Goal: Register for event/course: Sign up to attend an event or enroll in a course

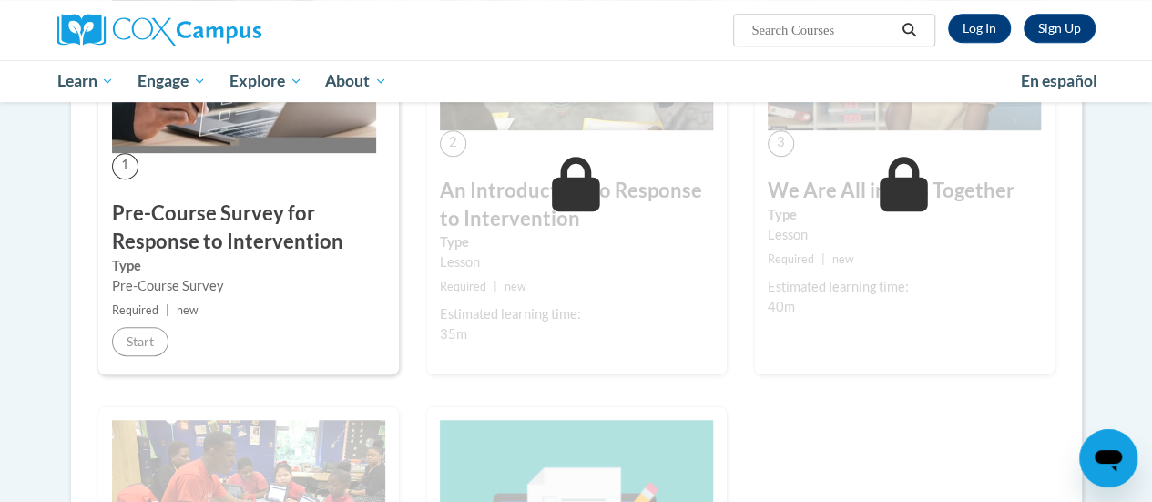
scroll to position [91, 0]
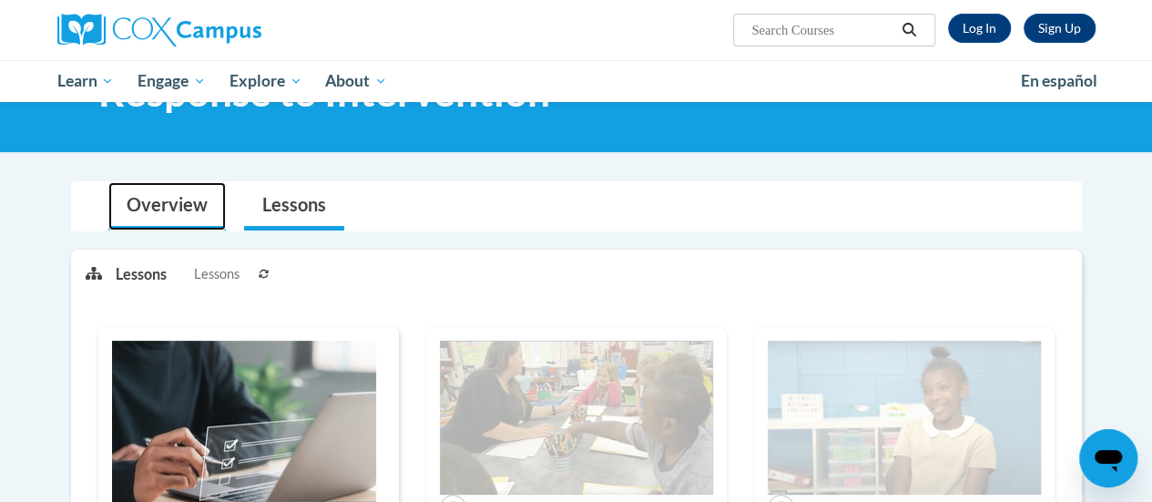
click at [188, 204] on link "Overview" at bounding box center [166, 206] width 117 height 48
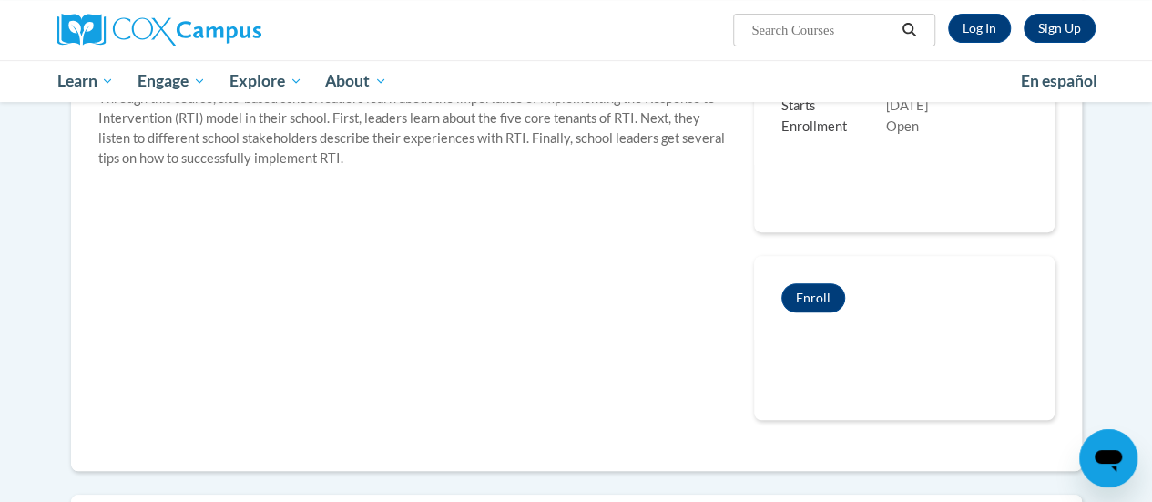
scroll to position [455, 0]
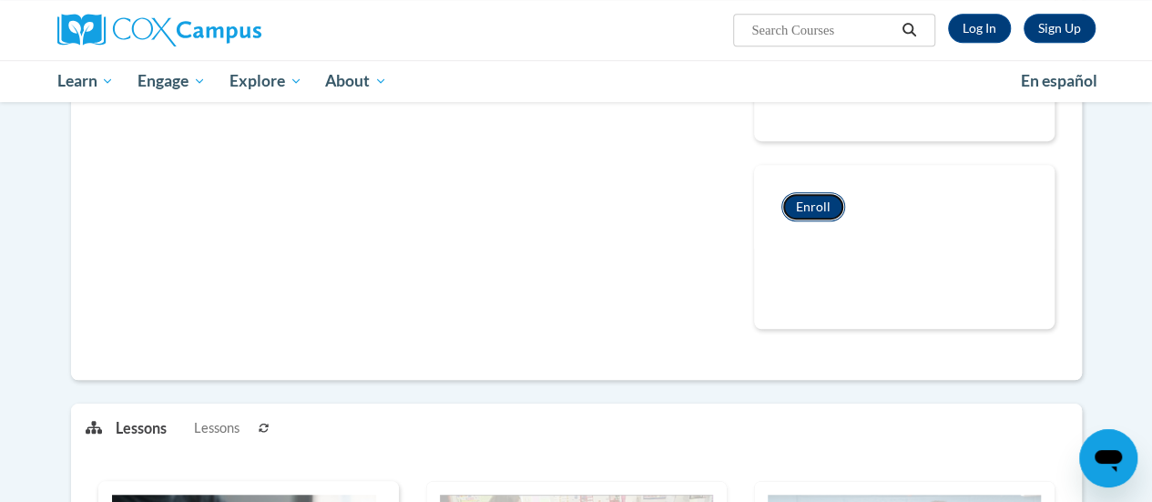
click at [809, 212] on button "Enroll" at bounding box center [813, 206] width 64 height 29
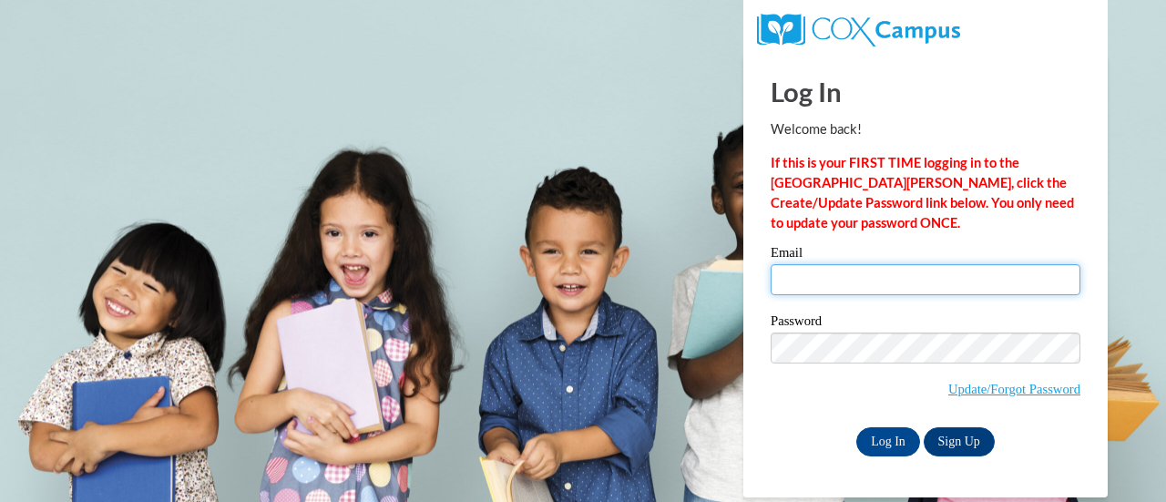
click at [814, 269] on input "Email" at bounding box center [925, 279] width 310 height 31
type input "amkicin@sunprairieschools.org"
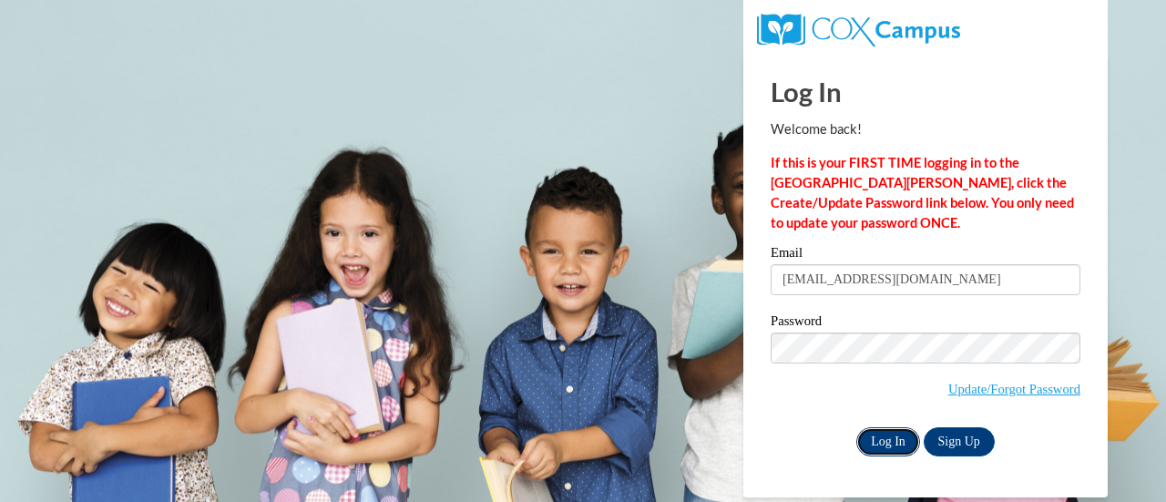
click at [875, 436] on input "Log In" at bounding box center [888, 441] width 64 height 29
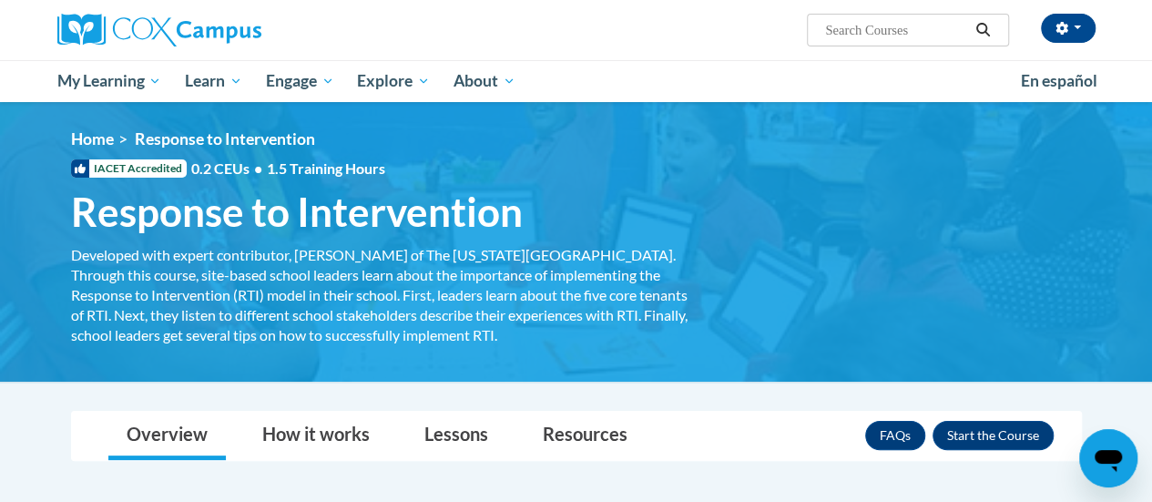
scroll to position [182, 0]
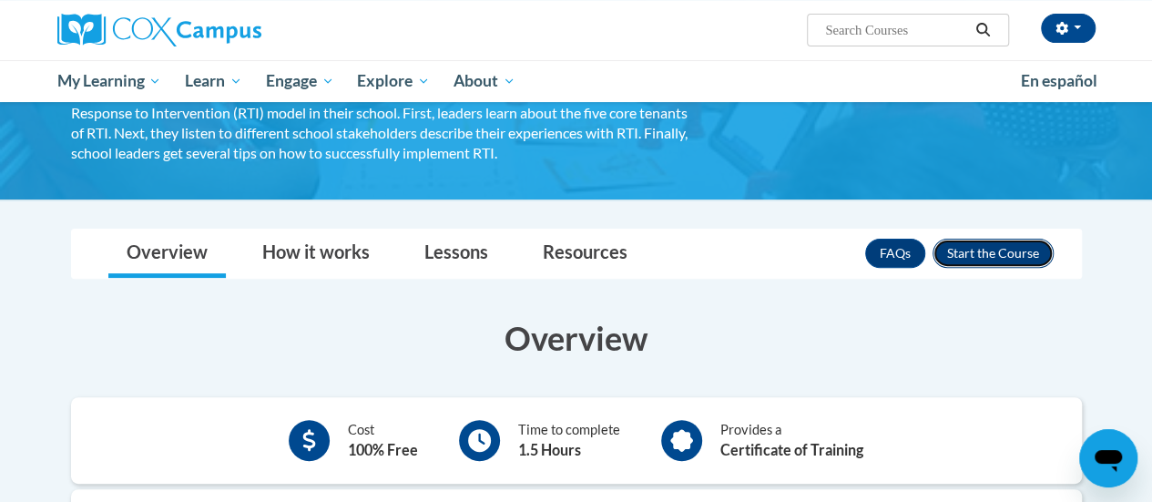
click at [977, 265] on button "Enroll" at bounding box center [993, 253] width 121 height 29
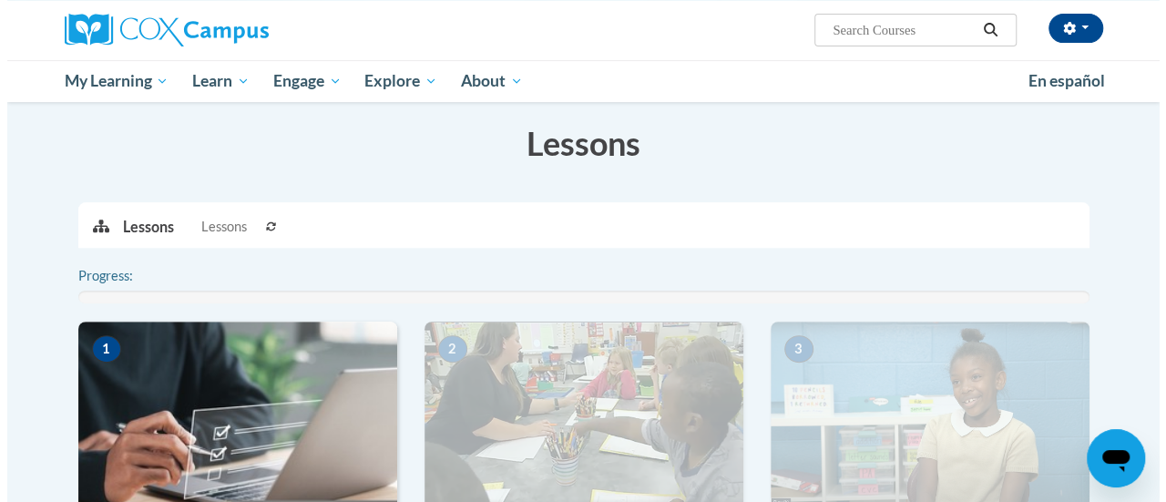
scroll to position [364, 0]
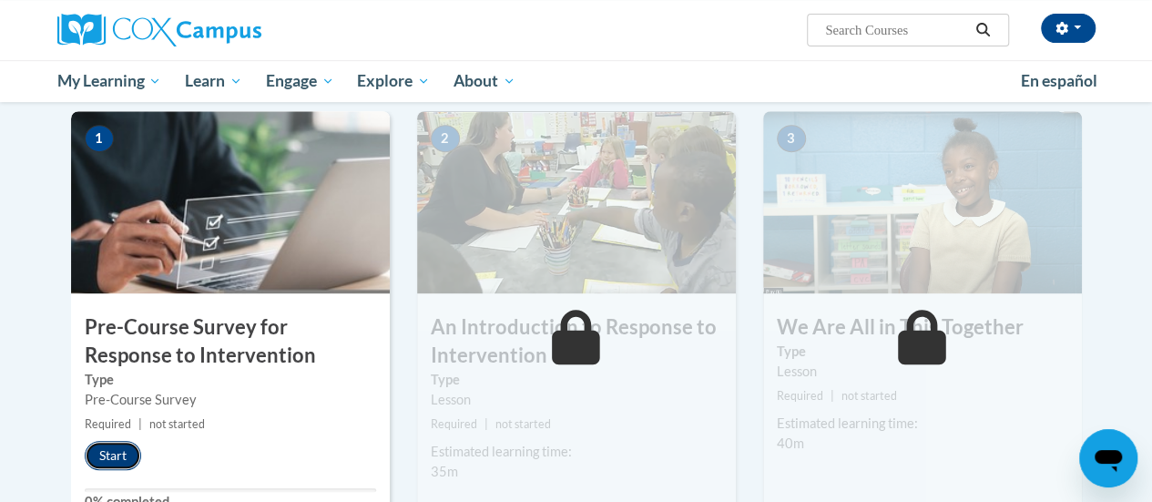
click at [113, 456] on button "Start" at bounding box center [113, 455] width 56 height 29
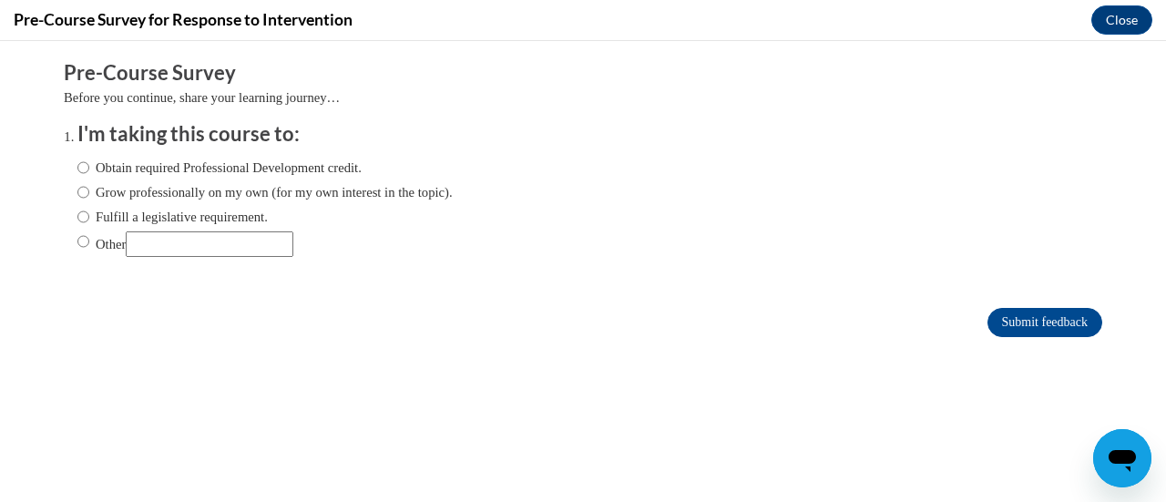
scroll to position [0, 0]
click at [131, 166] on label "Obtain required Professional Development credit." at bounding box center [219, 168] width 284 height 20
click at [89, 166] on input "Obtain required Professional Development credit." at bounding box center [83, 168] width 12 height 20
radio input "true"
click at [1013, 327] on input "Submit feedback" at bounding box center [1044, 322] width 115 height 29
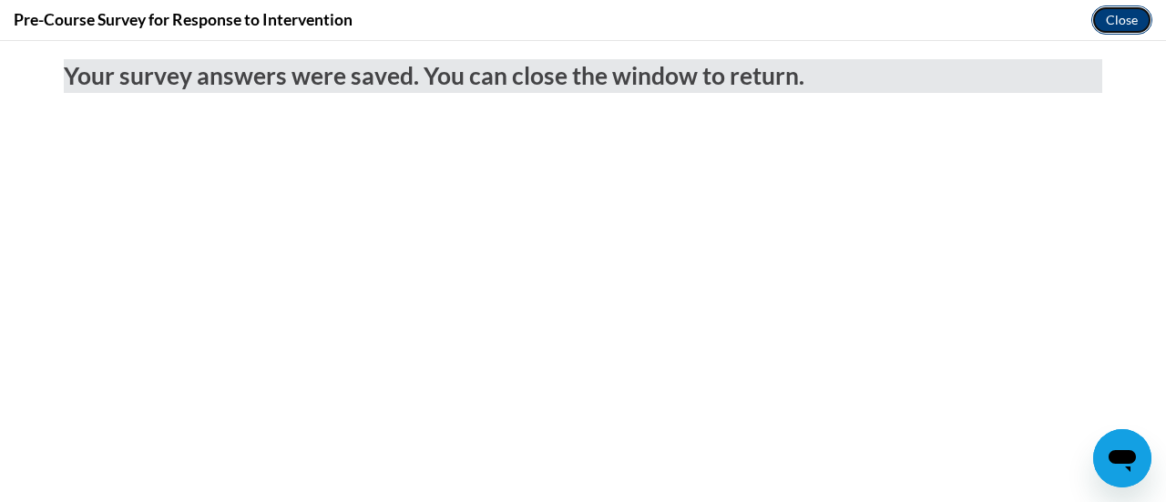
click at [1115, 22] on button "Close" at bounding box center [1121, 19] width 61 height 29
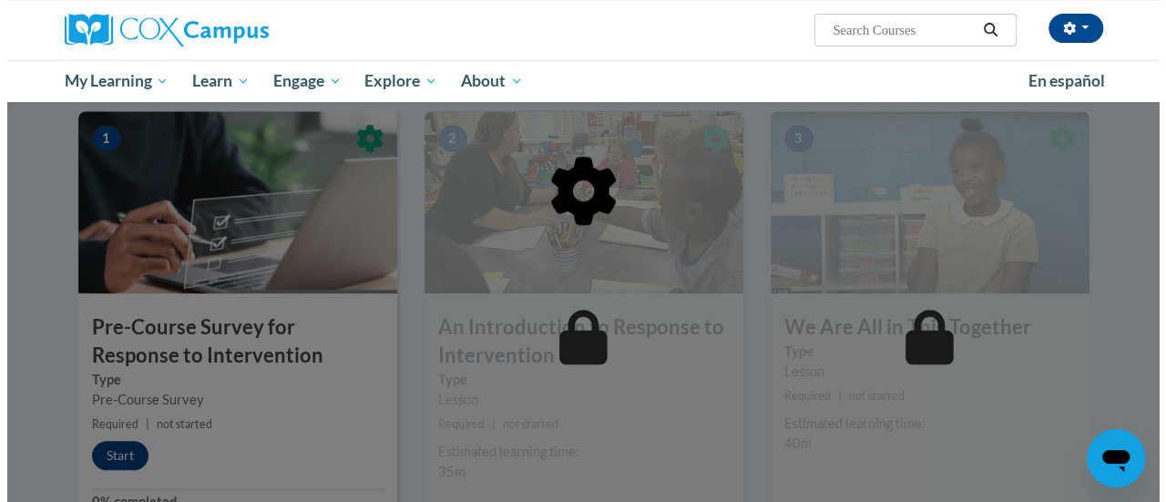
scroll to position [455, 0]
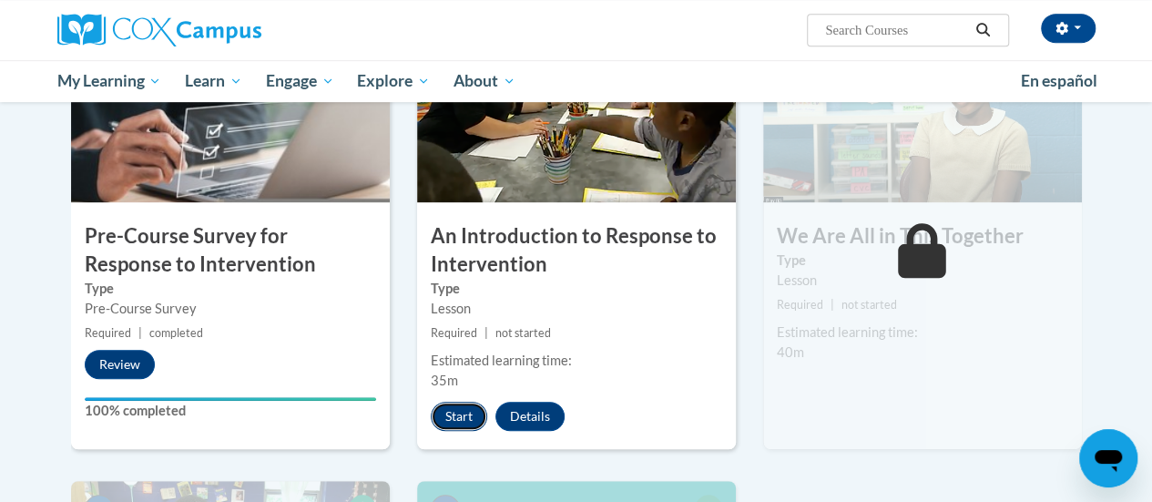
click at [455, 413] on button "Start" at bounding box center [459, 416] width 56 height 29
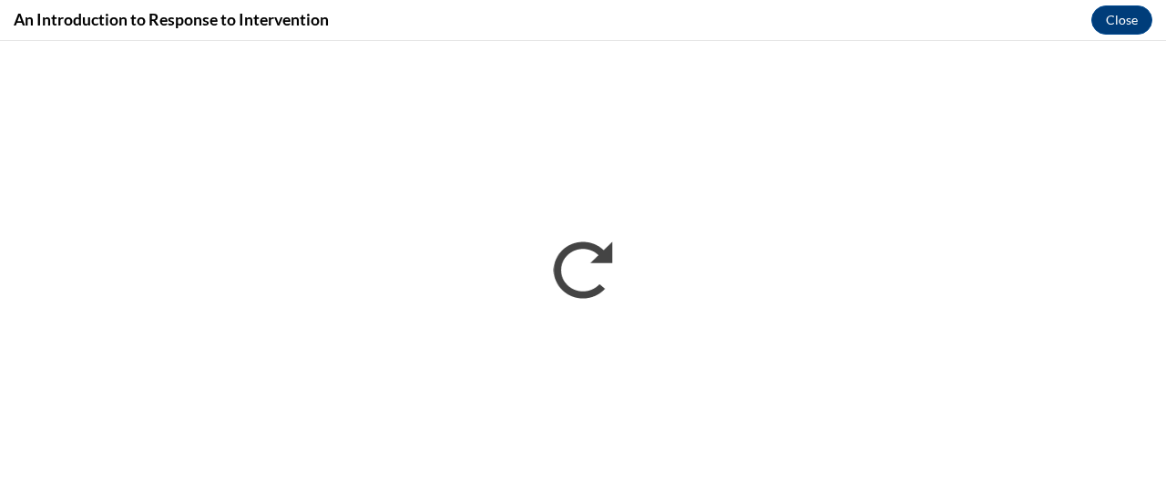
scroll to position [0, 0]
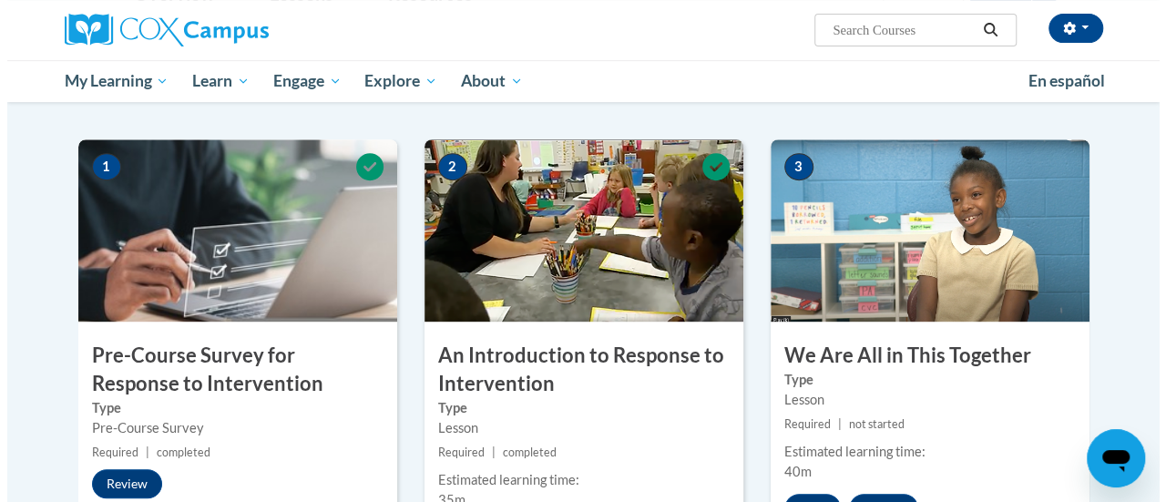
scroll to position [700, 0]
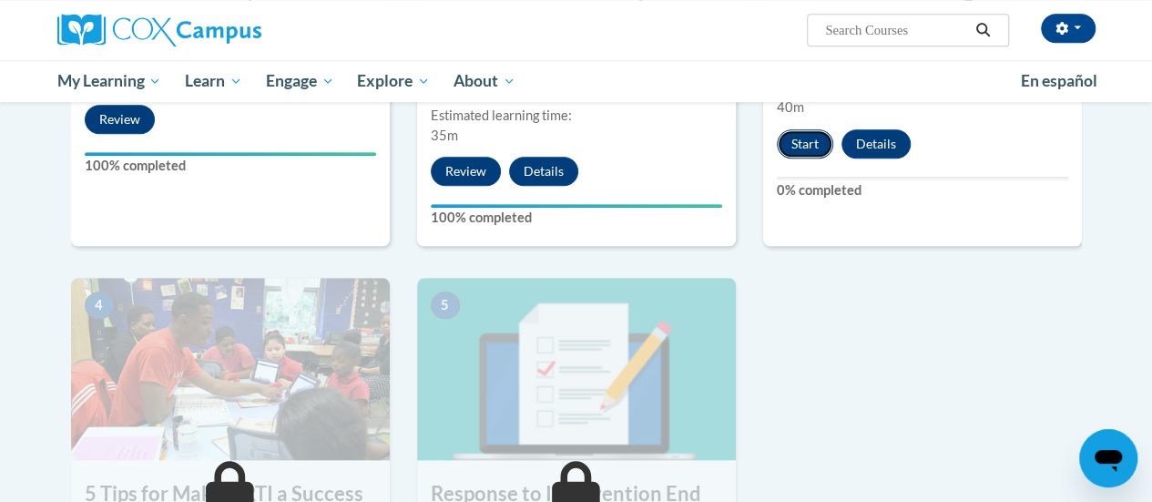
click at [818, 142] on button "Start" at bounding box center [805, 143] width 56 height 29
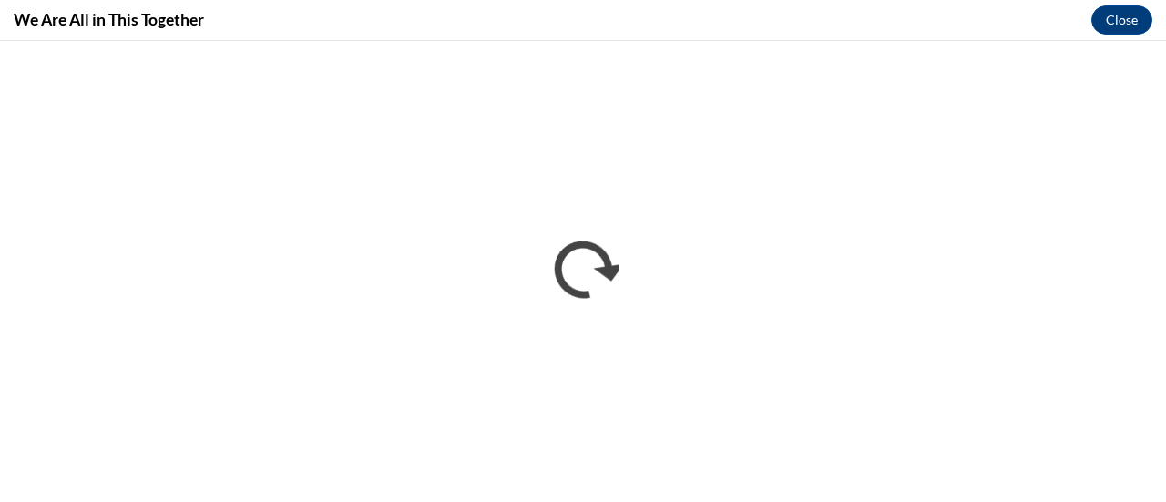
scroll to position [0, 0]
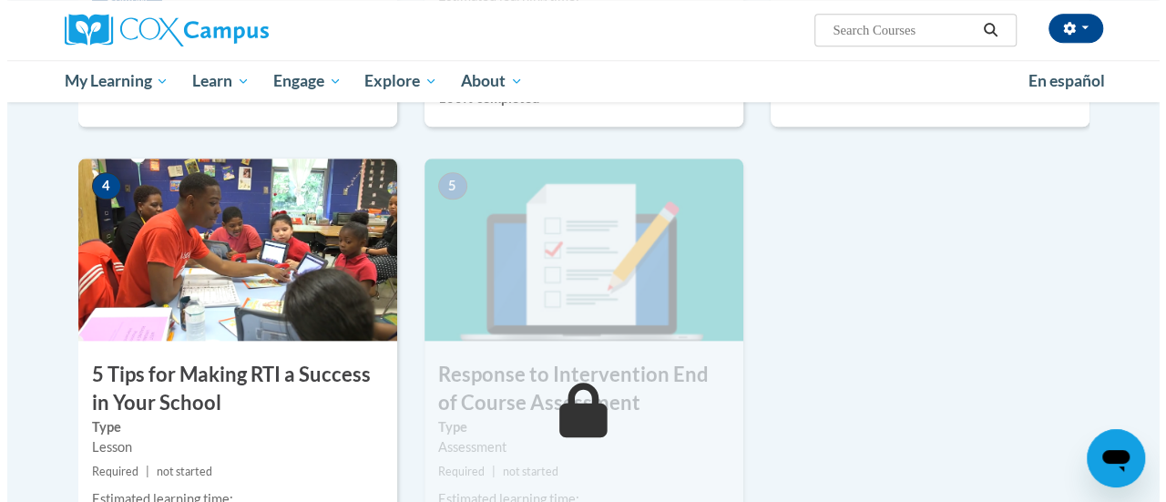
scroll to position [911, 0]
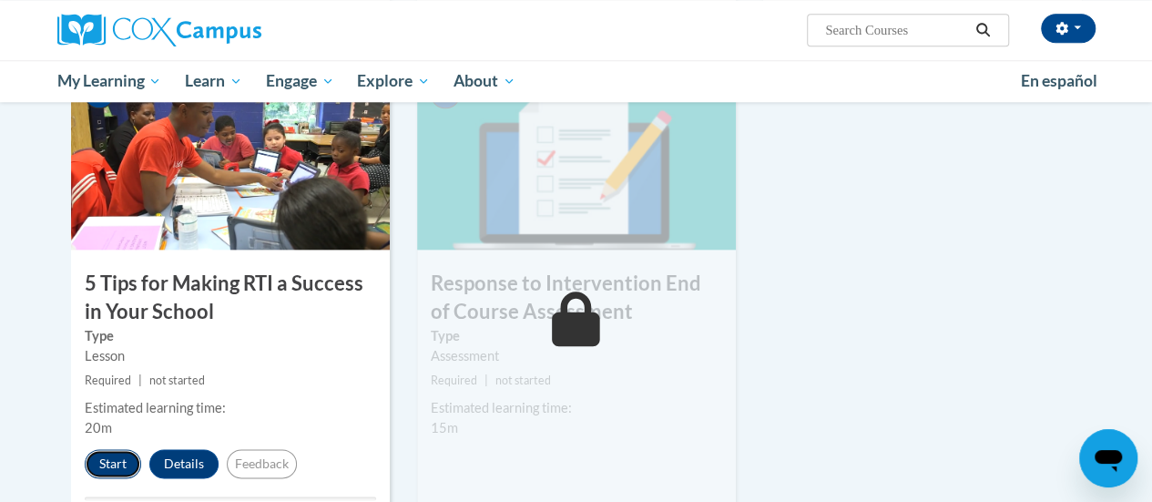
click at [115, 462] on button "Start" at bounding box center [113, 463] width 56 height 29
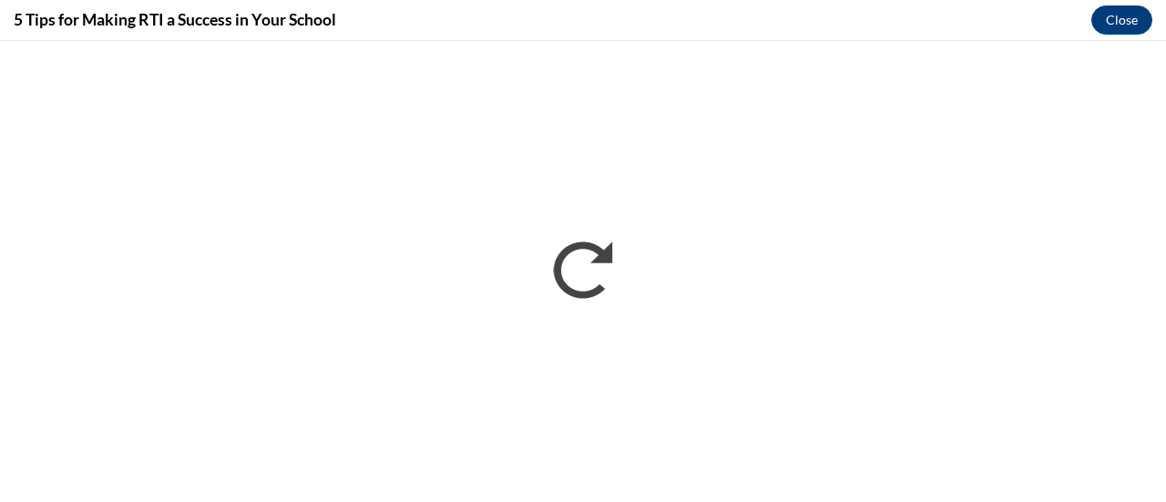
scroll to position [0, 0]
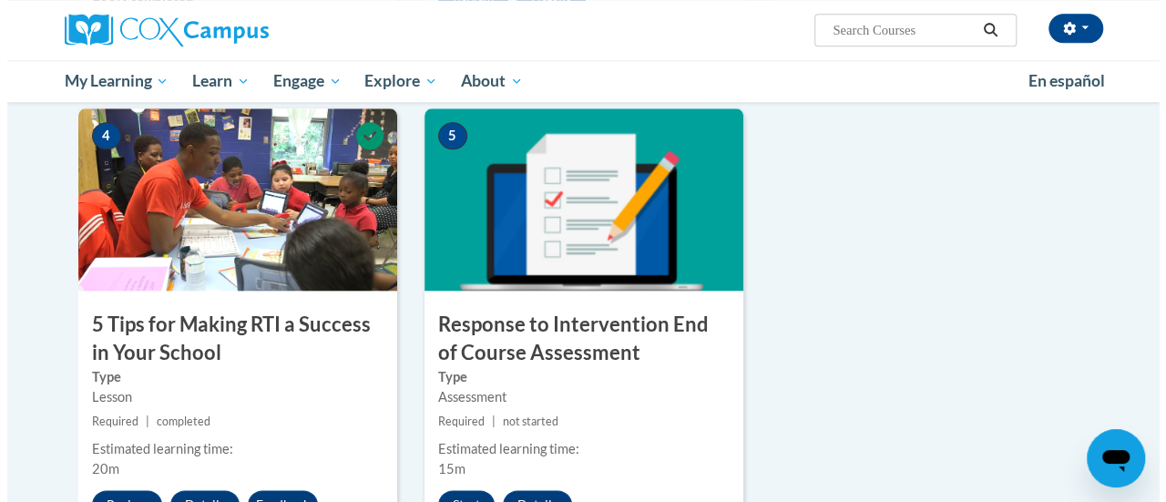
scroll to position [891, 0]
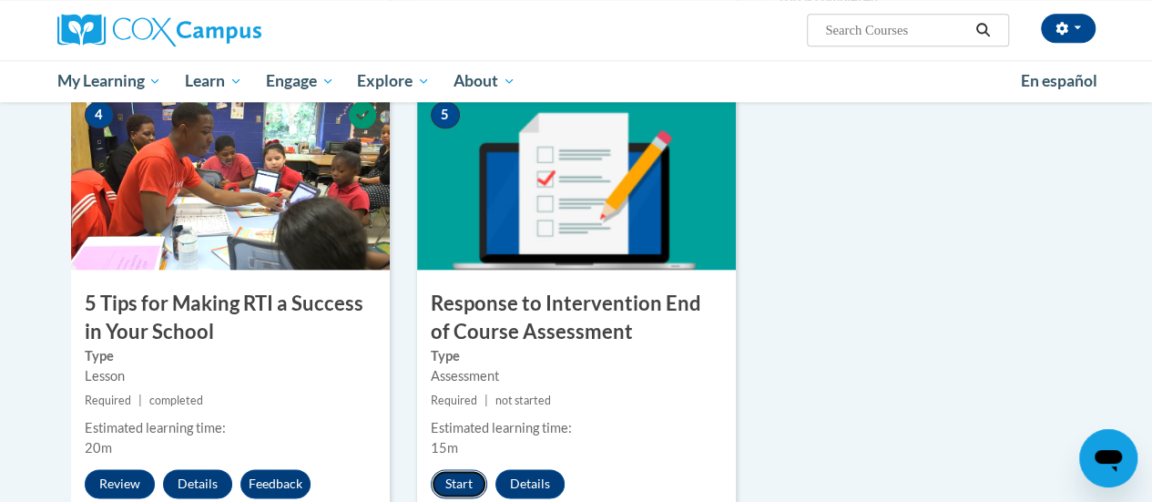
click at [451, 486] on button "Start" at bounding box center [459, 483] width 56 height 29
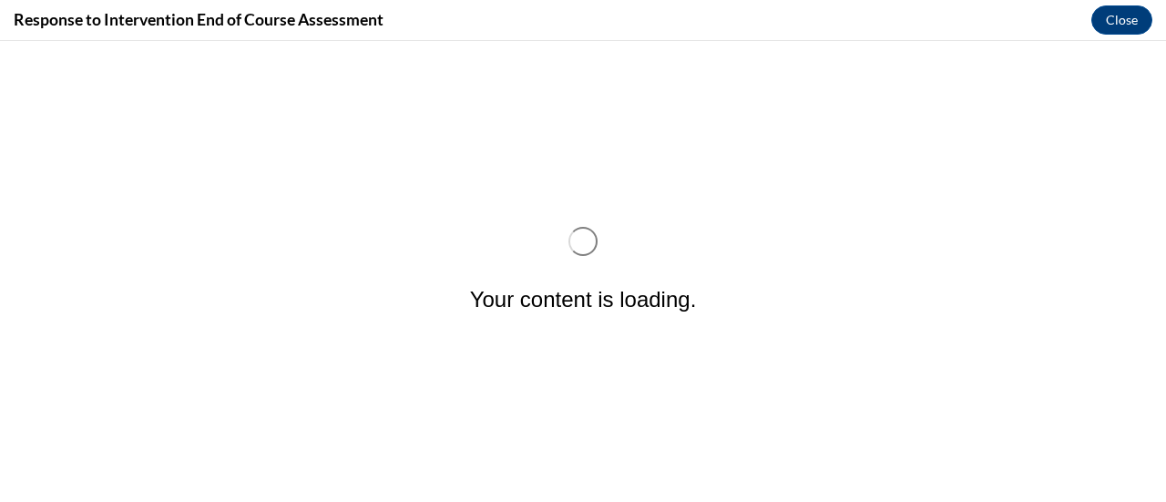
scroll to position [0, 0]
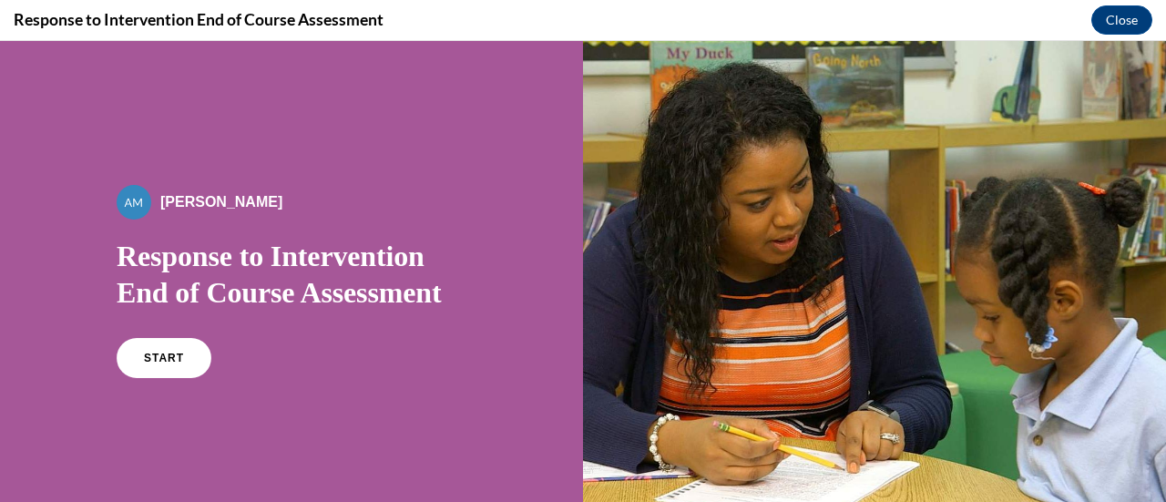
click at [178, 331] on div "By Alexander Mackey Response to Intervention End of Course Assessment START" at bounding box center [292, 289] width 350 height 209
click at [178, 385] on div "START" at bounding box center [292, 366] width 350 height 56
click at [177, 365] on link "START" at bounding box center [163, 358] width 99 height 42
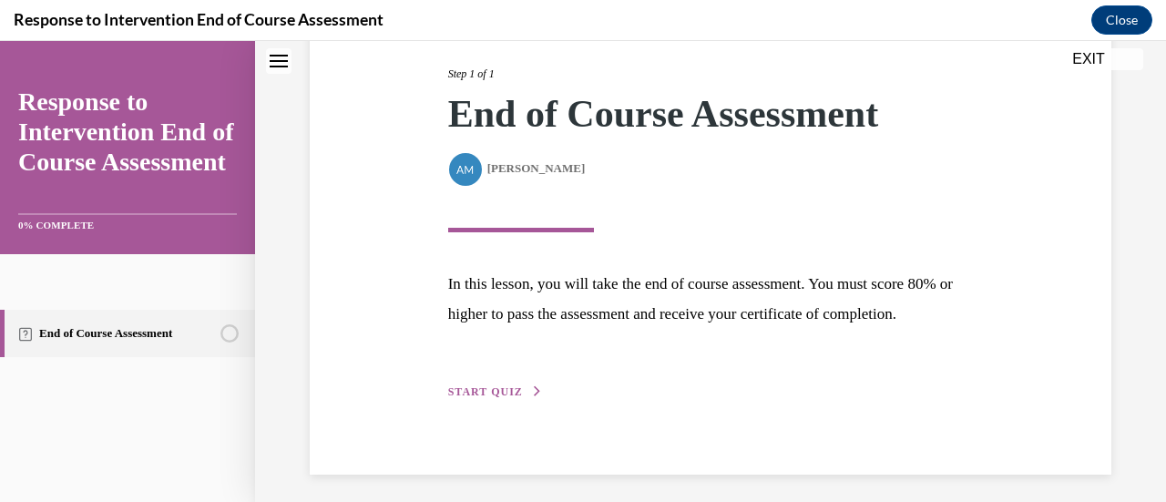
scroll to position [236, 0]
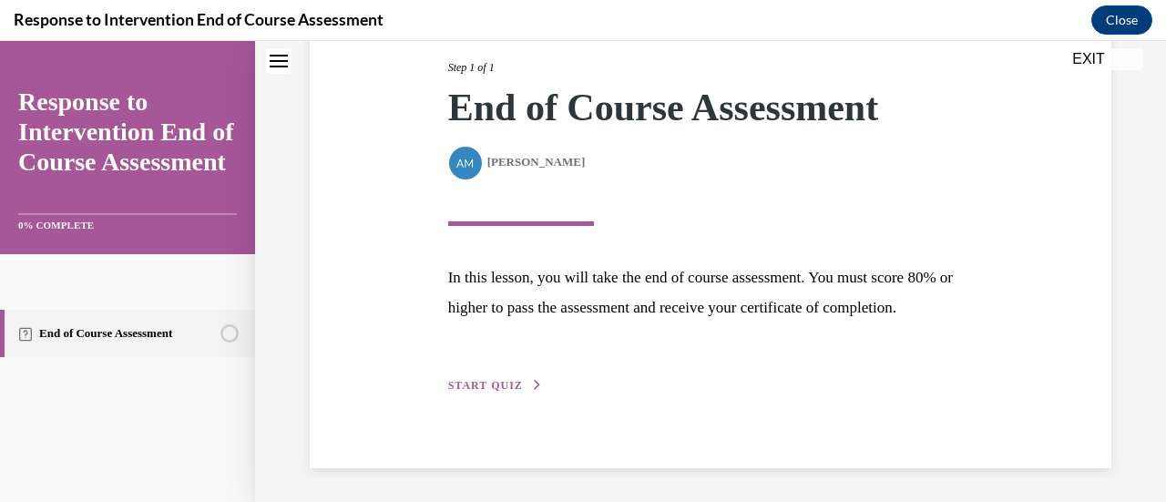
click at [500, 392] on span "START QUIZ" at bounding box center [485, 385] width 75 height 13
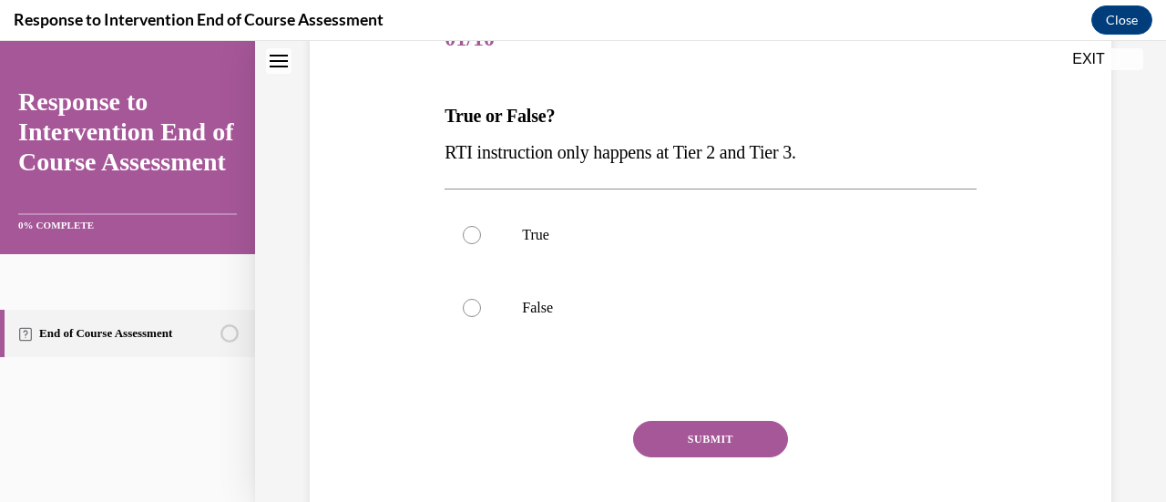
scroll to position [254, 0]
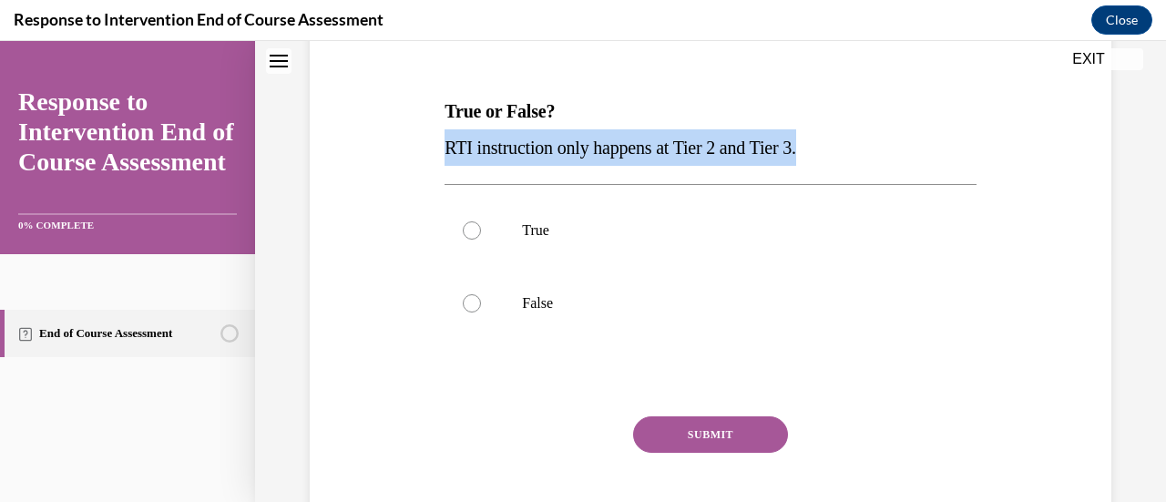
drag, startPoint x: 823, startPoint y: 147, endPoint x: 446, endPoint y: 145, distance: 377.0
click at [446, 145] on p "RTI instruction only happens at Tier 2 and Tier 3." at bounding box center [709, 147] width 531 height 36
copy span "RTI instruction only happens at Tier 2 and Tier 3."
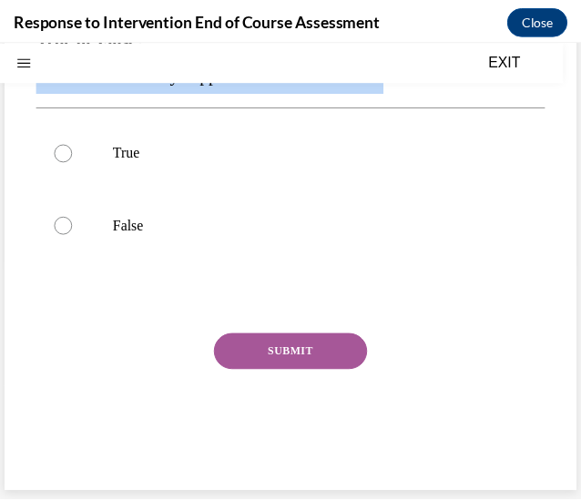
scroll to position [181, 0]
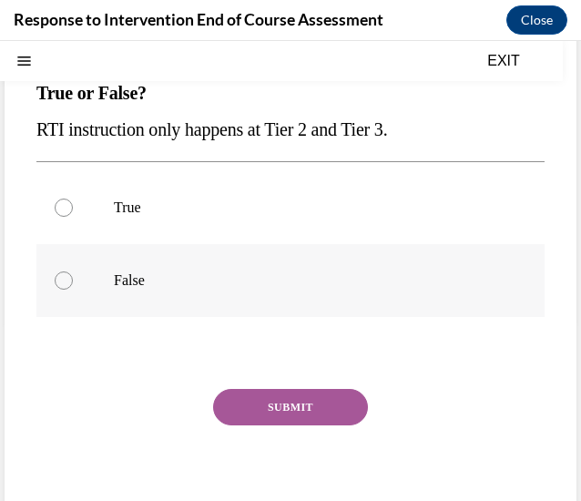
click at [58, 290] on label "False" at bounding box center [290, 280] width 508 height 73
click at [58, 290] on input "False" at bounding box center [64, 280] width 18 height 18
radio input "true"
click at [317, 429] on div "SUBMIT NEXT" at bounding box center [290, 463] width 508 height 149
click at [279, 396] on button "SUBMIT" at bounding box center [290, 407] width 155 height 36
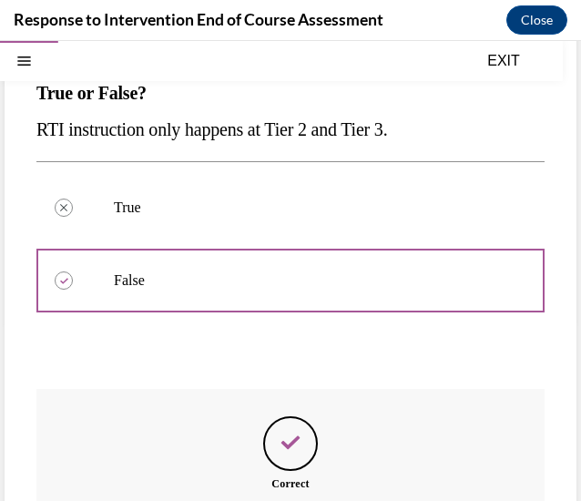
scroll to position [383, 0]
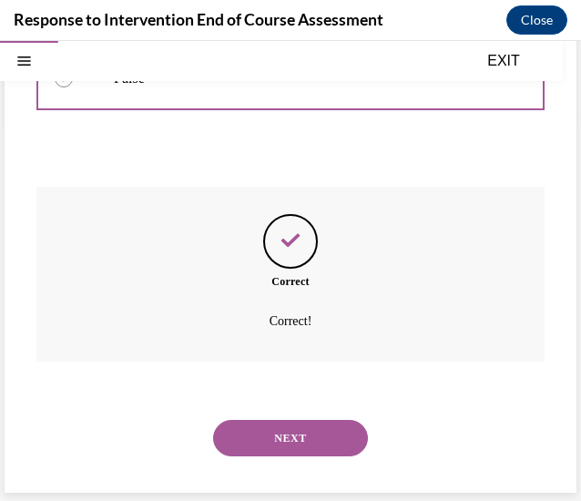
click at [293, 436] on button "NEXT" at bounding box center [290, 438] width 155 height 36
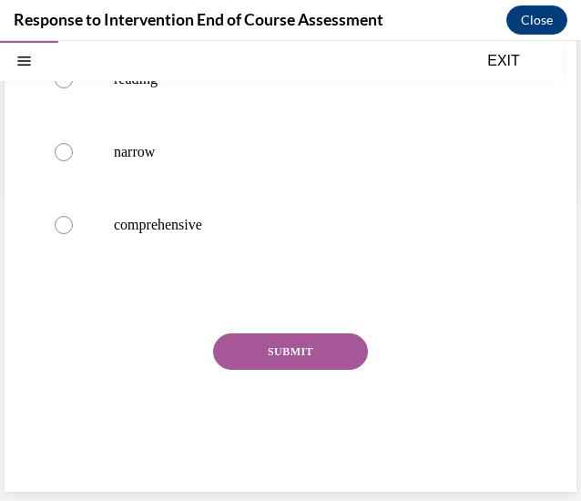
scroll to position [56, 0]
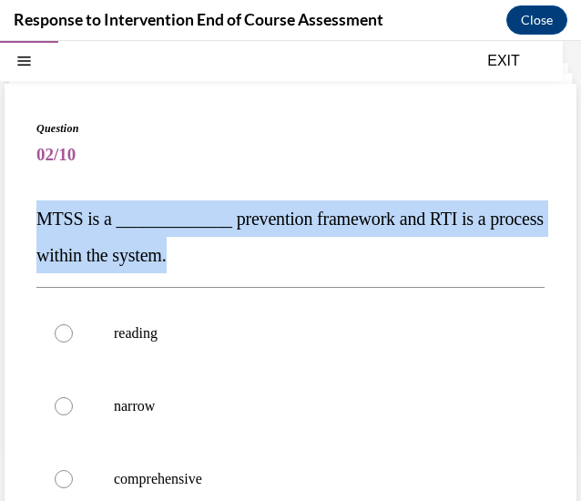
drag, startPoint x: 258, startPoint y: 259, endPoint x: 18, endPoint y: 204, distance: 245.7
click at [18, 204] on div "Question 02/10 MTSS is a _____________ prevention framework and RTI is a proces…" at bounding box center [291, 415] width 572 height 662
copy span "MTSS is a _____________ prevention framework and RTI is a process within the sy…"
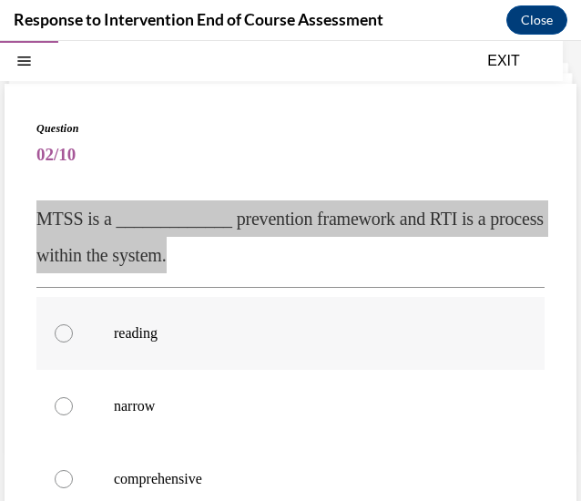
scroll to position [234, 0]
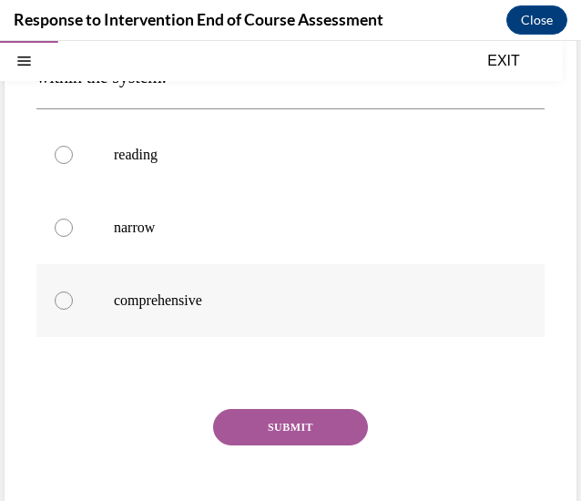
click at [152, 292] on p "comprehensive" at bounding box center [306, 300] width 385 height 18
click at [73, 292] on input "comprehensive" at bounding box center [64, 300] width 18 height 18
radio input "true"
click at [268, 422] on button "SUBMIT" at bounding box center [290, 427] width 155 height 36
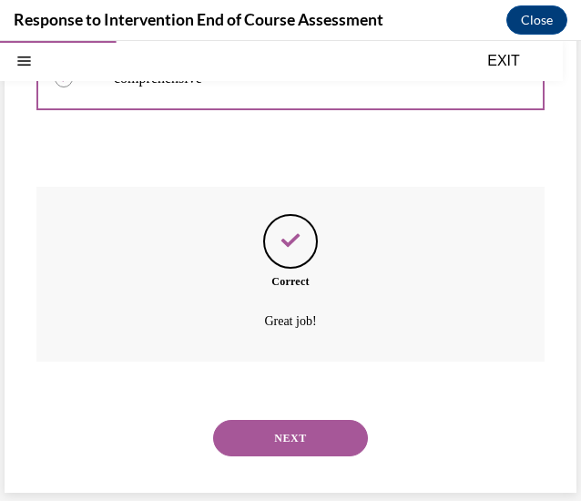
click at [268, 429] on button "NEXT" at bounding box center [290, 438] width 155 height 36
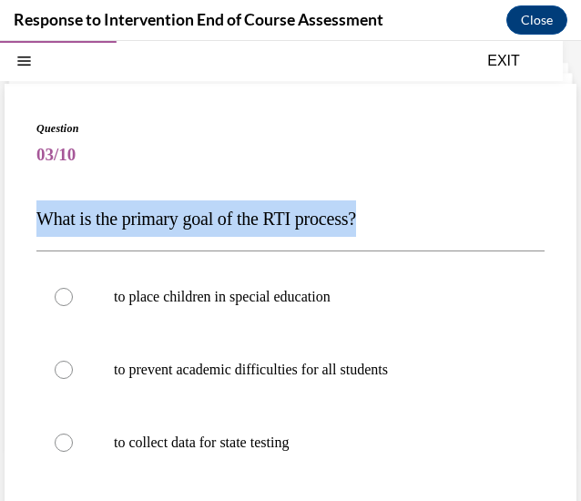
drag, startPoint x: 413, startPoint y: 218, endPoint x: 35, endPoint y: 217, distance: 377.9
click at [35, 217] on div "Question 03/10 What is the primary goal of the RTI process? to place children i…" at bounding box center [291, 433] width 572 height 698
copy span "What is the primary goal of the RTI process?"
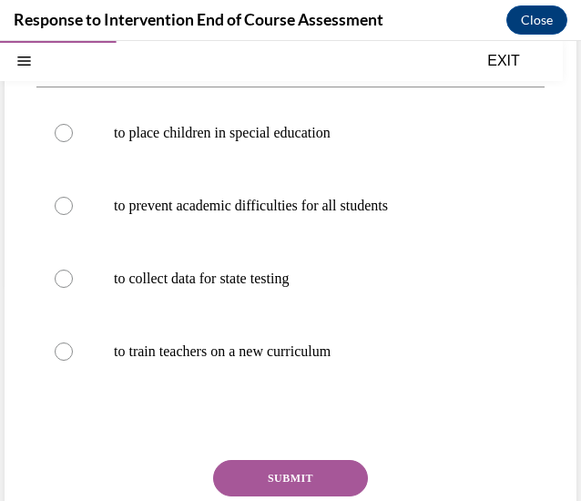
scroll to position [221, 0]
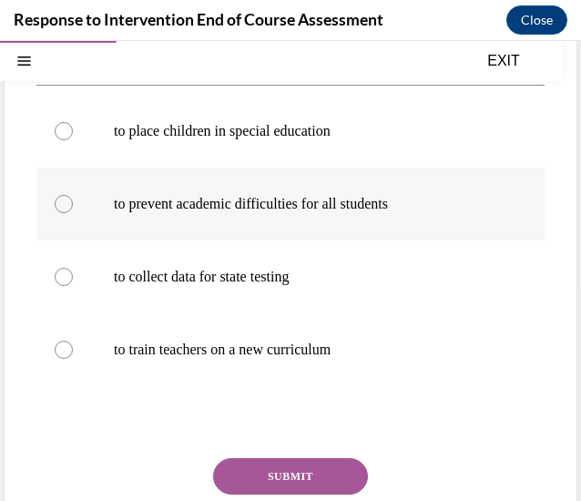
click at [347, 216] on label "to prevent academic difficulties for all students" at bounding box center [290, 204] width 508 height 73
click at [73, 213] on input "to prevent academic difficulties for all students" at bounding box center [64, 204] width 18 height 18
radio input "true"
click at [270, 478] on button "SUBMIT" at bounding box center [290, 476] width 155 height 36
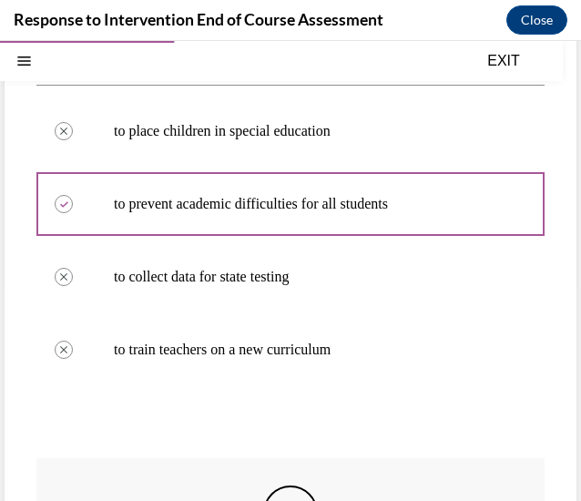
scroll to position [493, 0]
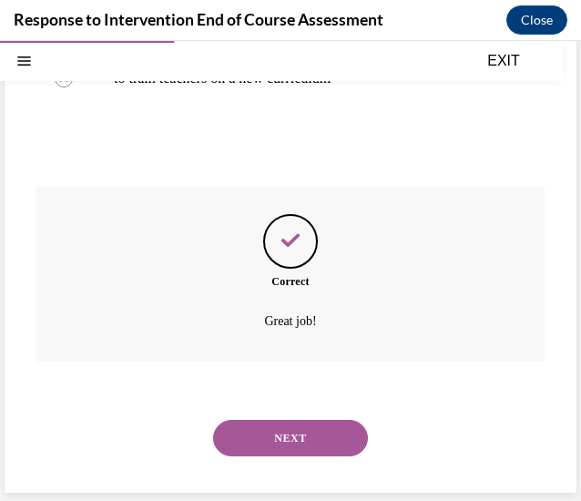
click at [314, 448] on button "NEXT" at bounding box center [290, 438] width 155 height 36
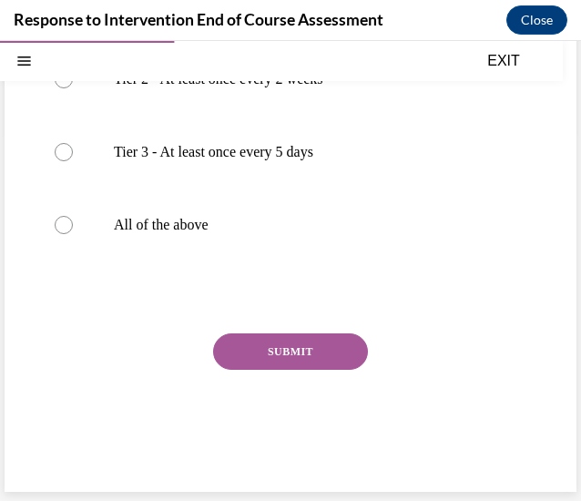
scroll to position [56, 0]
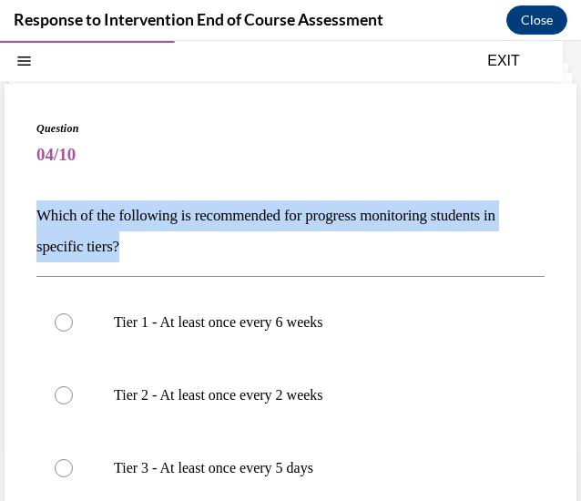
drag, startPoint x: 159, startPoint y: 240, endPoint x: 33, endPoint y: 220, distance: 128.2
click at [33, 220] on div "Question 04/10 Which of the following is recommended for progress monitoring st…" at bounding box center [291, 446] width 572 height 724
copy p "Which of the following is recommended for progress monitoring students in speci…"
click at [250, 252] on p "Which of the following is recommended for progress monitoring students in speci…" at bounding box center [290, 231] width 508 height 62
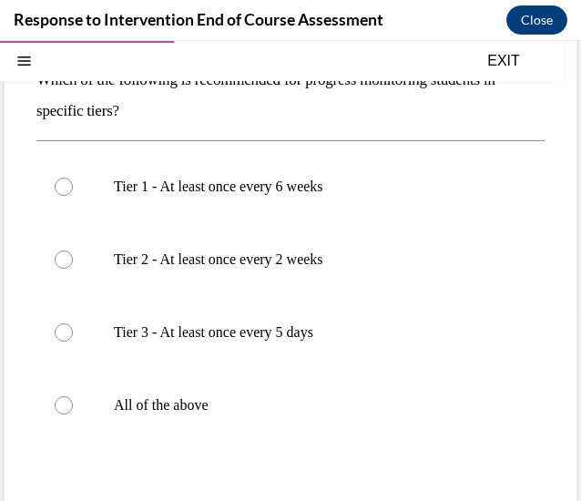
scroll to position [192, 0]
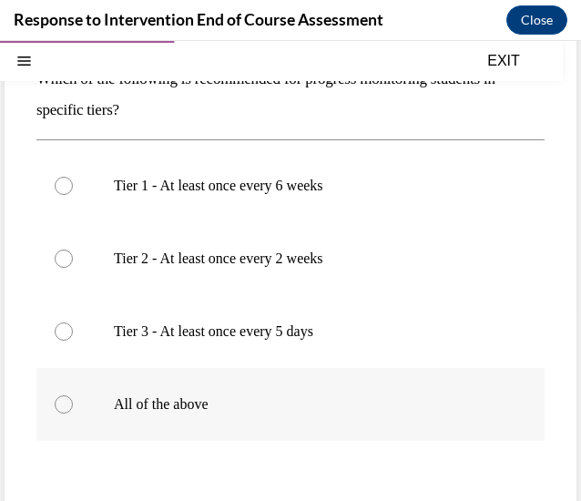
click at [168, 410] on p "All of the above" at bounding box center [306, 404] width 385 height 18
click at [73, 410] on input "All of the above" at bounding box center [64, 404] width 18 height 18
radio input "true"
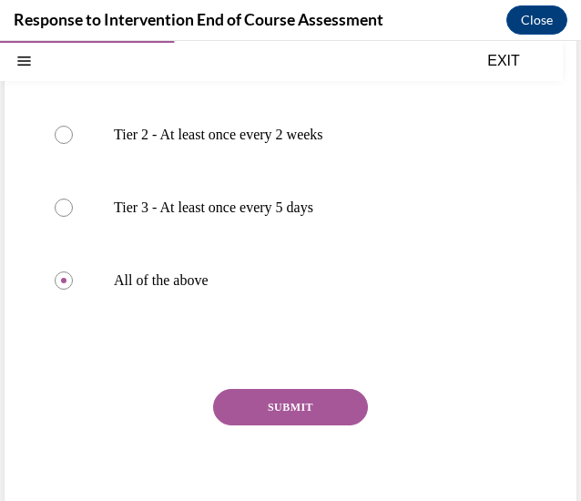
click at [286, 420] on button "SUBMIT" at bounding box center [290, 407] width 155 height 36
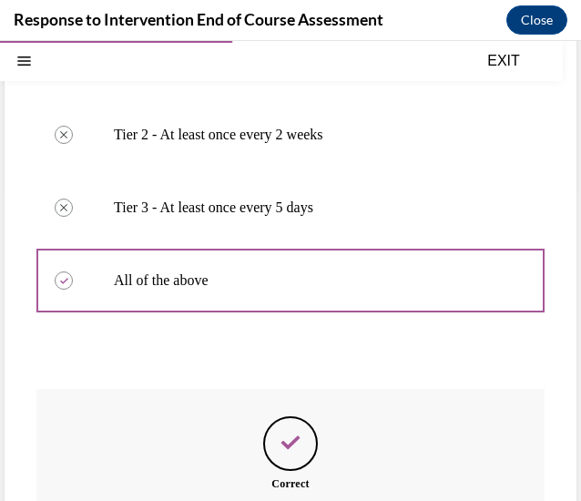
scroll to position [518, 0]
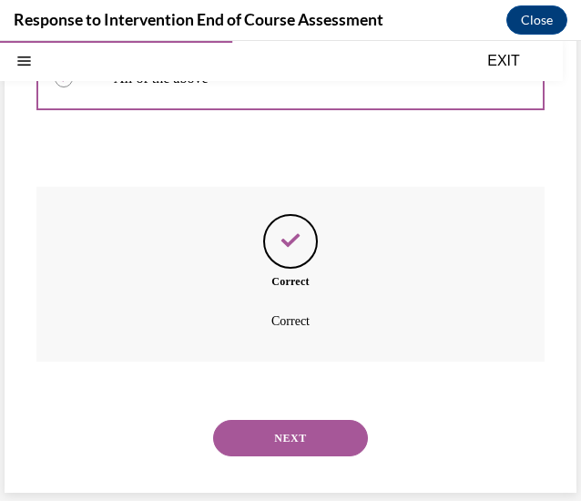
click at [282, 456] on div "NEXT" at bounding box center [290, 438] width 508 height 73
click at [302, 423] on button "NEXT" at bounding box center [290, 438] width 155 height 36
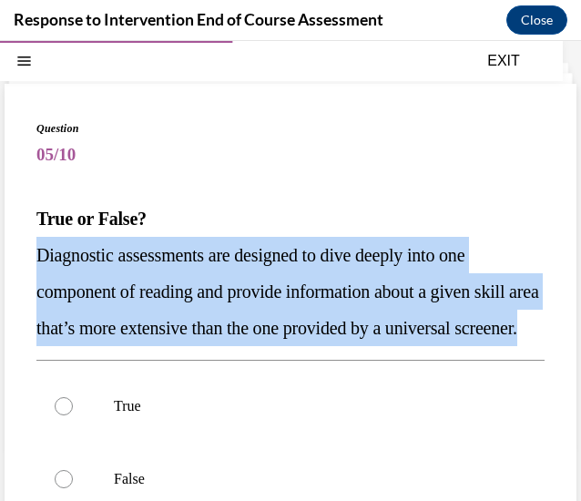
drag, startPoint x: 187, startPoint y: 362, endPoint x: 36, endPoint y: 257, distance: 183.2
click at [36, 257] on p "Diagnostic assessments are designed to dive deeply into one component of readin…" at bounding box center [290, 291] width 508 height 109
copy span "Diagnostic assessments are designed to dive deeply into one component of readin…"
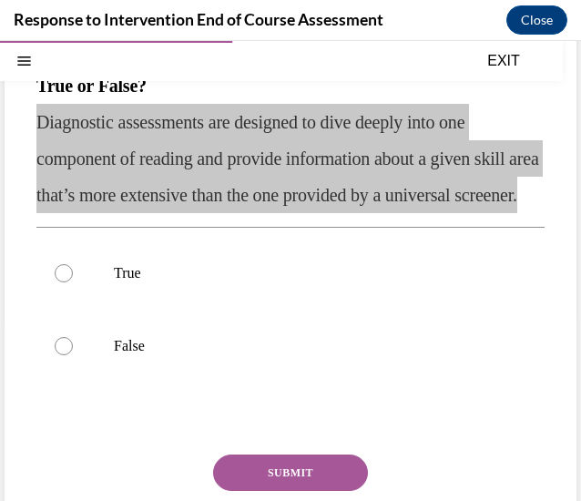
scroll to position [177, 0]
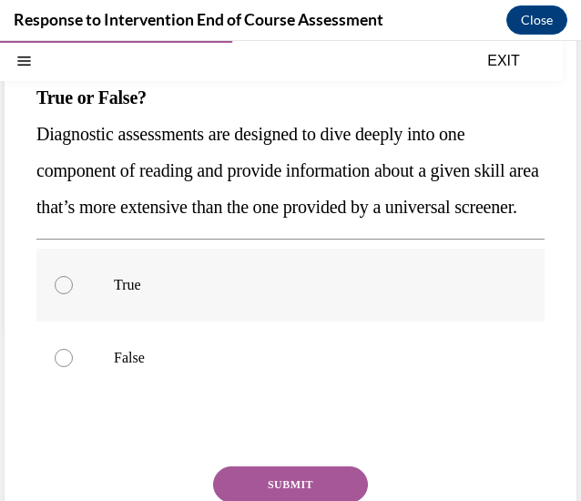
click at [127, 307] on label "True" at bounding box center [290, 285] width 508 height 73
click at [73, 294] on input "True" at bounding box center [64, 285] width 18 height 18
radio input "true"
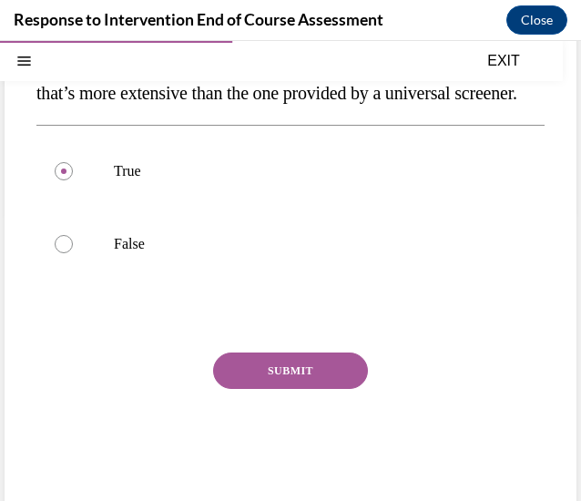
click at [317, 389] on button "SUBMIT" at bounding box center [290, 370] width 155 height 36
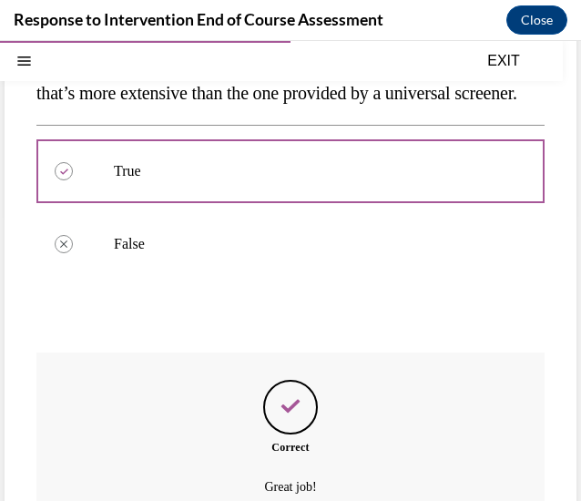
scroll to position [493, 0]
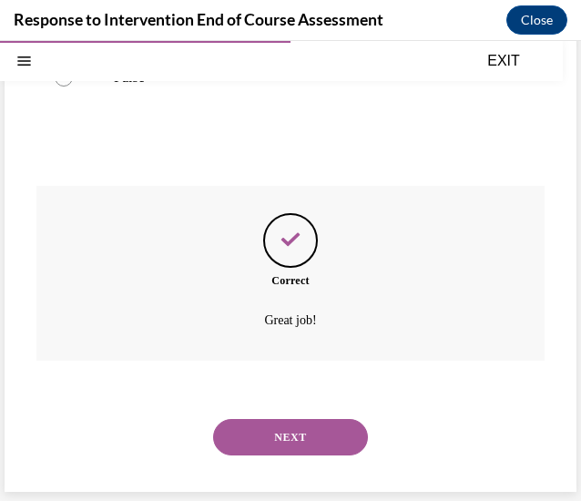
click at [314, 438] on button "NEXT" at bounding box center [290, 437] width 155 height 36
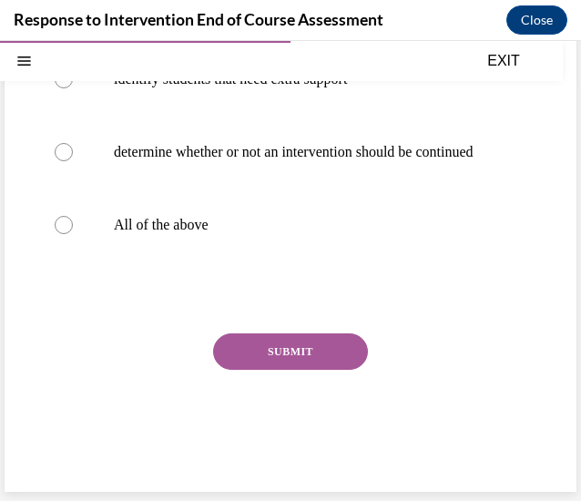
scroll to position [56, 0]
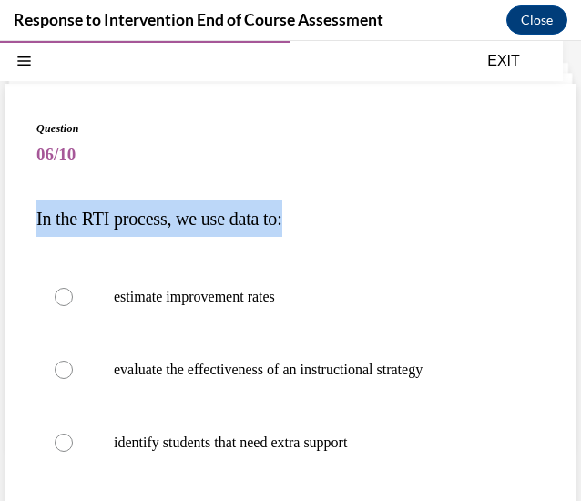
drag, startPoint x: 332, startPoint y: 216, endPoint x: 33, endPoint y: 207, distance: 299.8
click at [33, 207] on div "Question 06/10 In the RTI process, we use data to: estimate improvement rates e…" at bounding box center [291, 469] width 572 height 771
copy span "In the RTI process, we use data to:"
click at [301, 182] on div "Question 06/10 In the RTI process, we use data to: estimate improvement rates e…" at bounding box center [290, 483] width 508 height 726
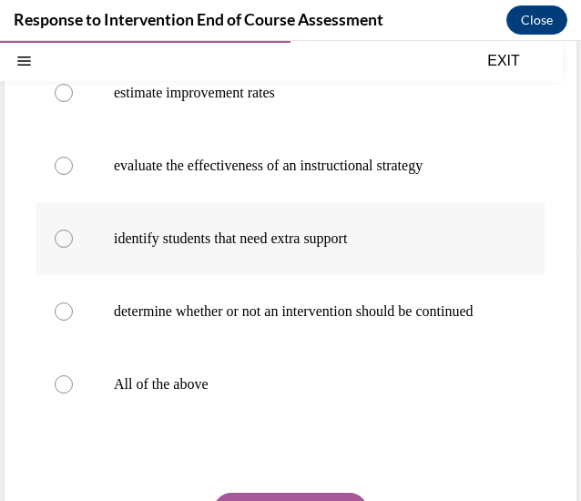
scroll to position [260, 0]
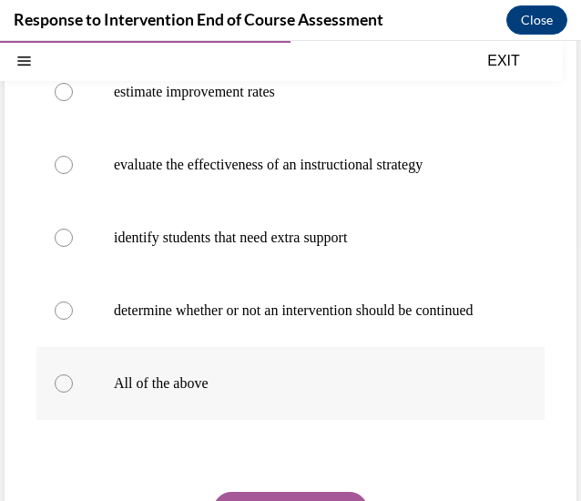
click at [194, 393] on p "All of the above" at bounding box center [306, 383] width 385 height 18
click at [73, 393] on input "All of the above" at bounding box center [64, 383] width 18 height 18
radio input "true"
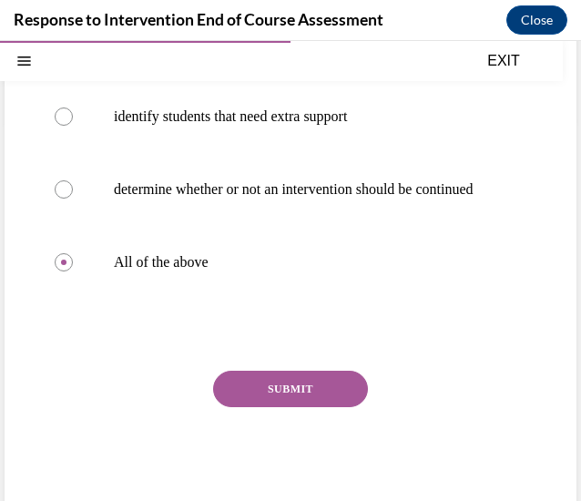
click at [246, 404] on button "SUBMIT" at bounding box center [290, 389] width 155 height 36
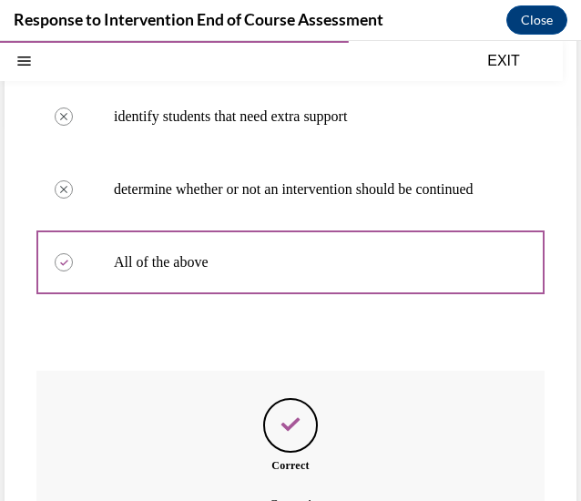
scroll to position [584, 0]
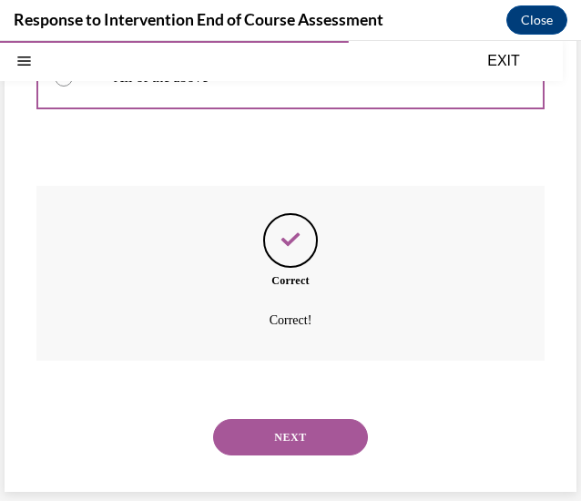
click at [253, 441] on button "NEXT" at bounding box center [290, 437] width 155 height 36
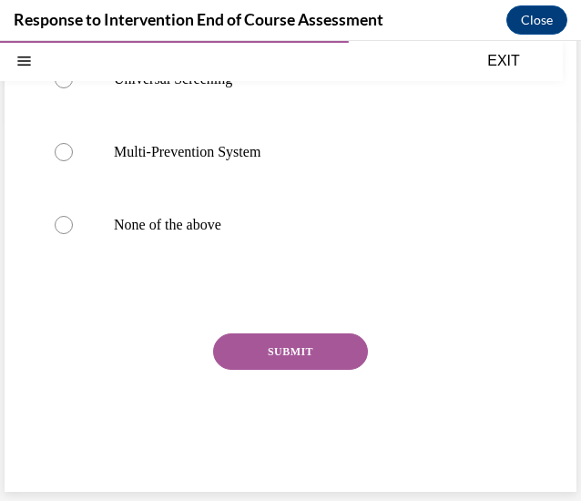
scroll to position [56, 0]
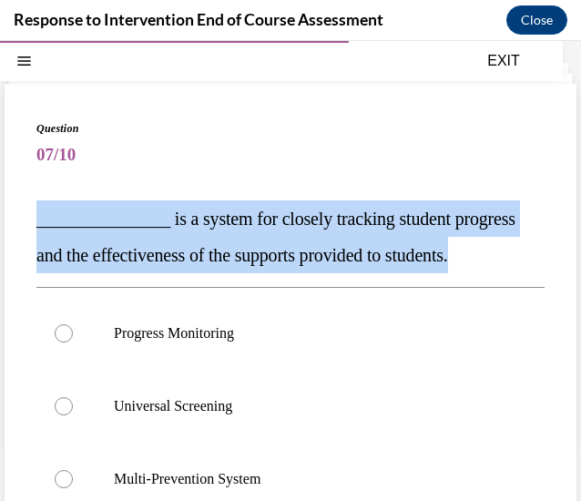
drag, startPoint x: 175, startPoint y: 304, endPoint x: 22, endPoint y: 226, distance: 171.9
click at [22, 226] on div "Question 07/10 _______________ is a system for closely tracking student progres…" at bounding box center [291, 451] width 572 height 735
copy span "_______________ is a system for closely tracking student progress and the effec…"
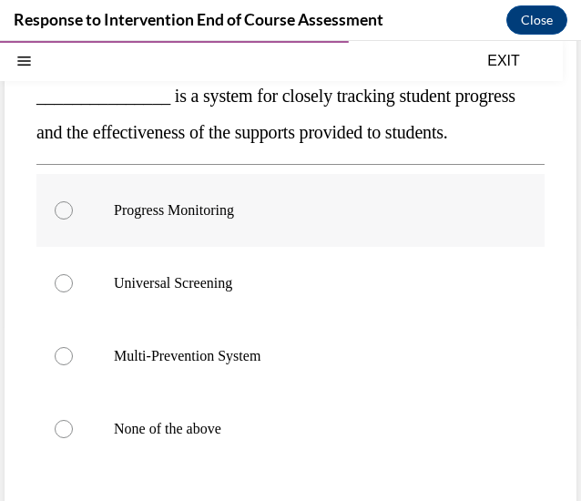
click at [200, 247] on label "Progress Monitoring" at bounding box center [290, 210] width 508 height 73
click at [73, 219] on input "Progress Monitoring" at bounding box center [64, 210] width 18 height 18
radio input "true"
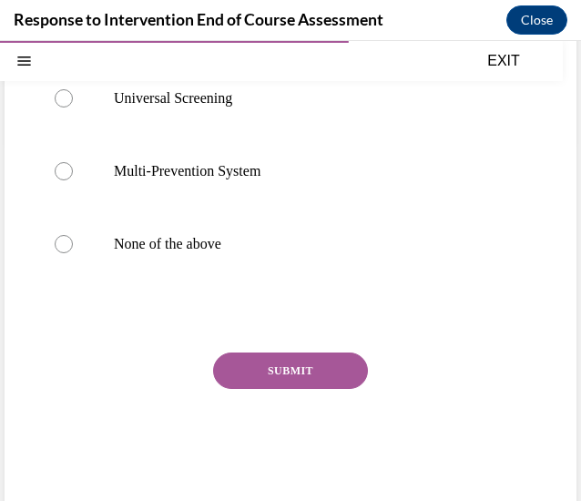
click at [236, 389] on button "SUBMIT" at bounding box center [290, 370] width 155 height 36
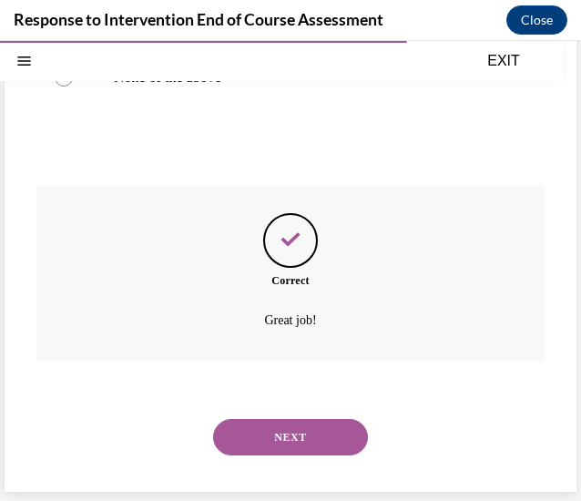
click at [284, 430] on button "NEXT" at bounding box center [290, 437] width 155 height 36
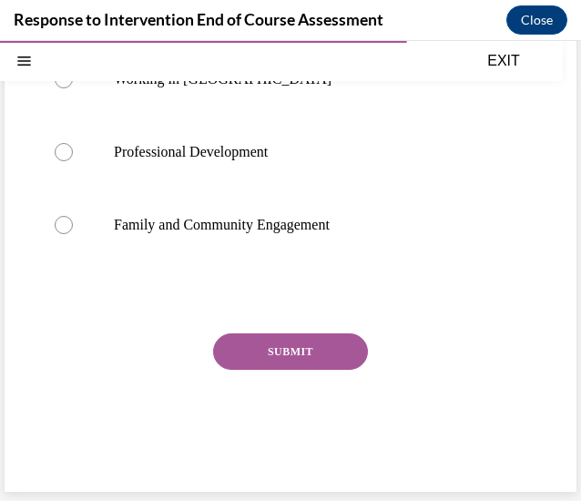
scroll to position [56, 0]
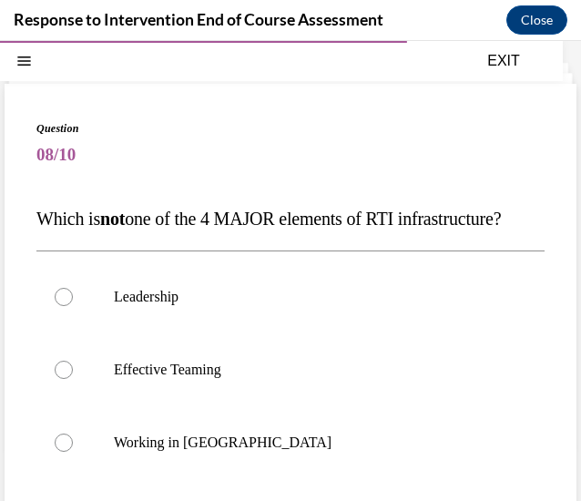
drag, startPoint x: 188, startPoint y: 254, endPoint x: 32, endPoint y: 209, distance: 162.2
drag, startPoint x: 32, startPoint y: 209, endPoint x: 3, endPoint y: 223, distance: 32.6
click at [3, 223] on div "Question 08/10 Which is not one of the 4 MAJOR elements of RTI infrastructure? …" at bounding box center [290, 453] width 581 height 821
drag, startPoint x: 164, startPoint y: 252, endPoint x: 39, endPoint y: 219, distance: 129.0
click at [39, 219] on p "Which is not one of the 4 MAJOR elements of RTI infrastructure?" at bounding box center [290, 218] width 508 height 36
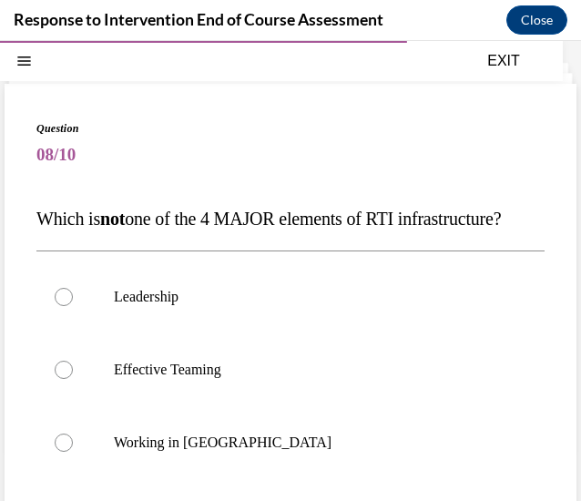
copy span "Which is not one of the 4 MAJOR elements of RTI infrastructure?"
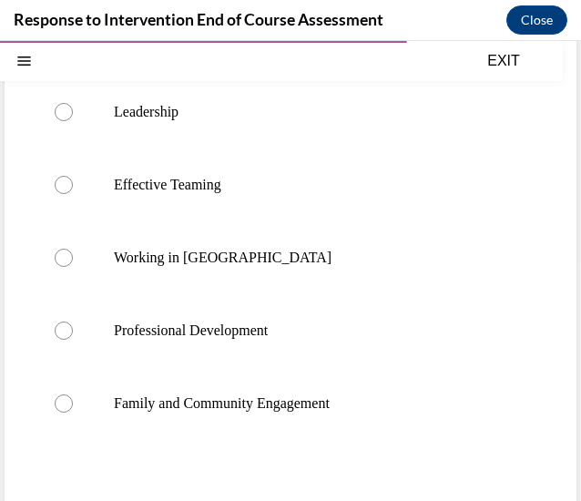
scroll to position [242, 0]
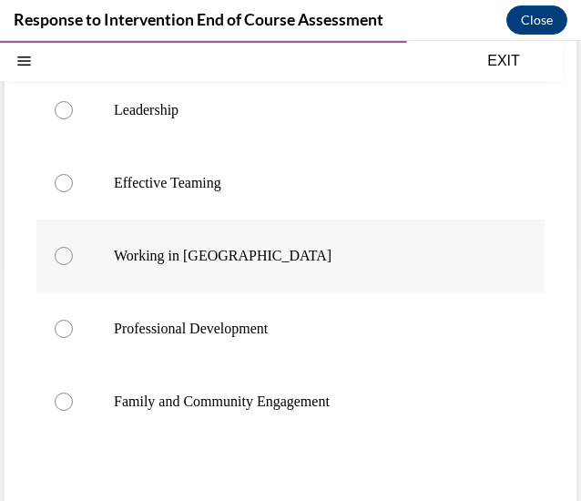
click at [169, 292] on label "Working in Silos" at bounding box center [290, 255] width 508 height 73
click at [73, 265] on input "Working in Silos" at bounding box center [64, 256] width 18 height 18
radio input "true"
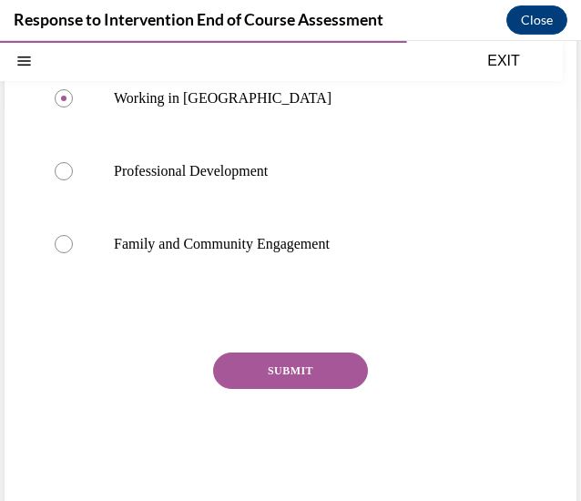
click at [251, 389] on button "SUBMIT" at bounding box center [290, 370] width 155 height 36
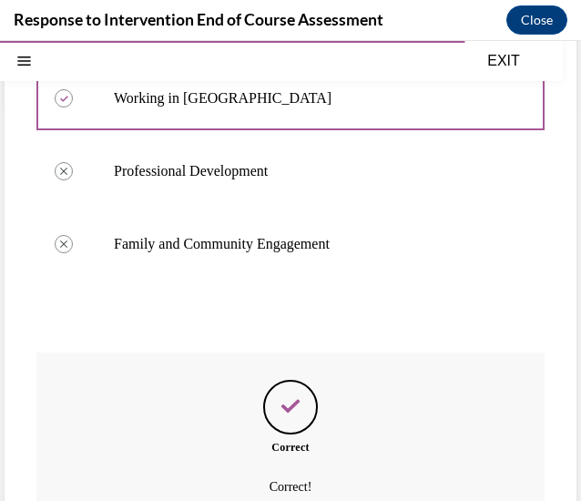
scroll to position [602, 0]
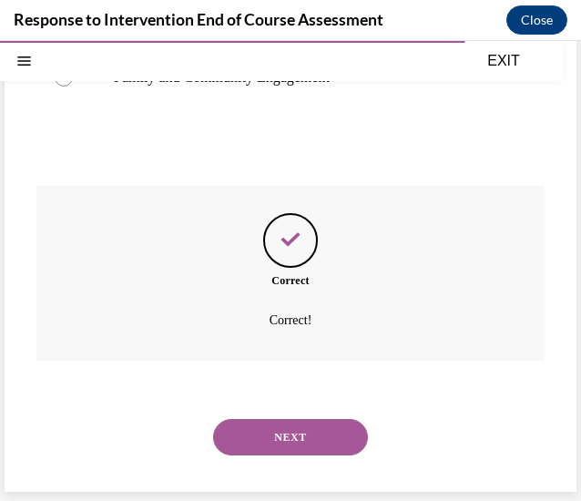
click at [252, 464] on div "NEXT" at bounding box center [290, 437] width 508 height 73
click at [240, 440] on button "NEXT" at bounding box center [290, 437] width 155 height 36
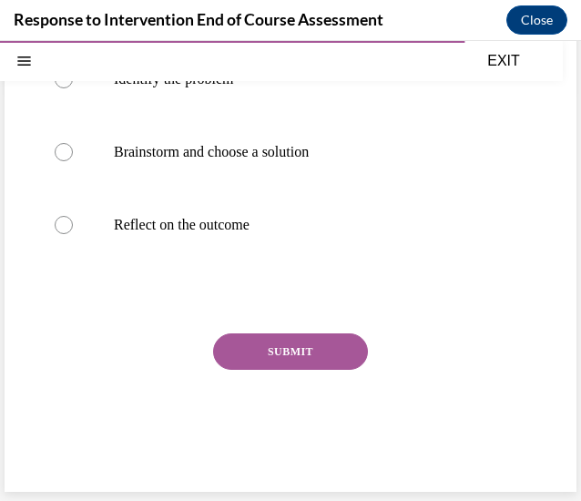
scroll to position [56, 0]
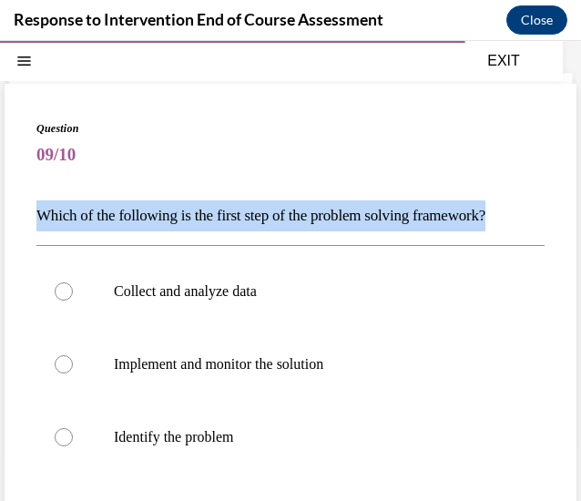
drag, startPoint x: 532, startPoint y: 218, endPoint x: 41, endPoint y: 219, distance: 490.9
click at [41, 219] on div "Question 09/10 Which of the following is the first step of the problem solving …" at bounding box center [291, 467] width 572 height 766
copy p "Which of the following is the first step of the problem solving framework?"
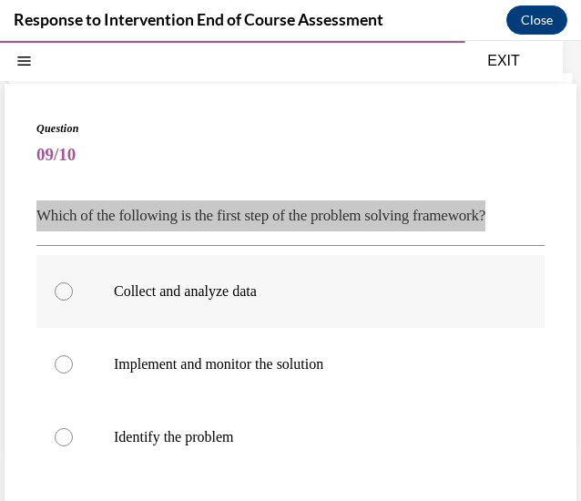
scroll to position [258, 0]
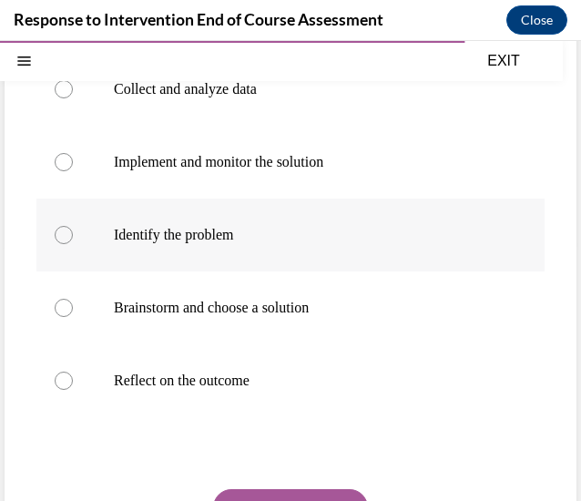
click at [197, 240] on p "Identify the problem" at bounding box center [306, 235] width 385 height 18
click at [73, 240] on input "Identify the problem" at bounding box center [64, 235] width 18 height 18
radio input "true"
click at [267, 485] on div "Question 09/10 Which of the following is the first step of the problem solving …" at bounding box center [290, 278] width 508 height 720
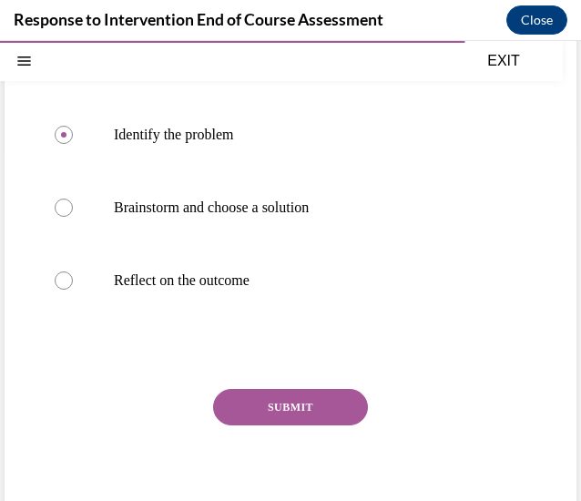
click at [264, 416] on button "SUBMIT" at bounding box center [290, 407] width 155 height 36
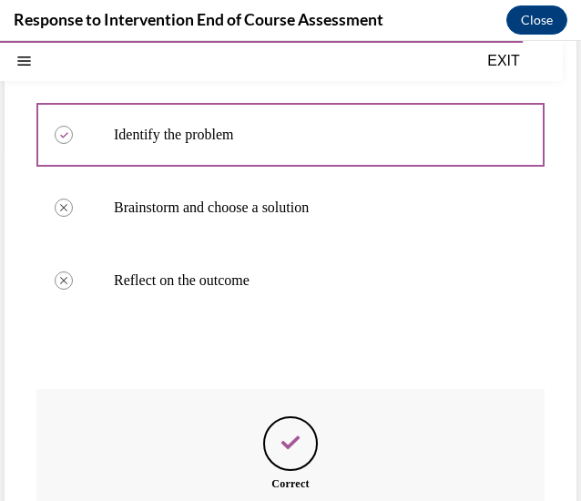
scroll to position [560, 0]
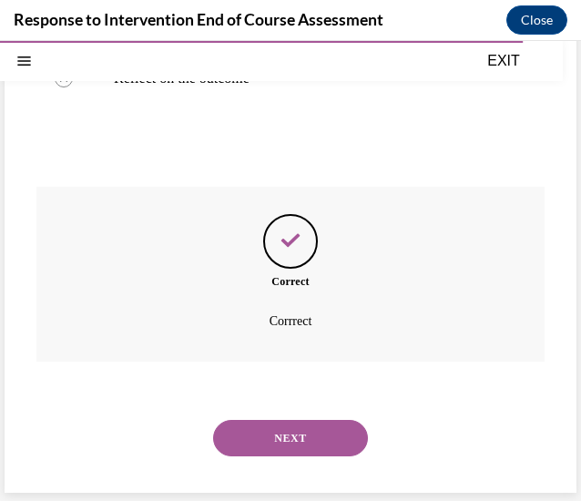
click at [270, 454] on button "NEXT" at bounding box center [290, 438] width 155 height 36
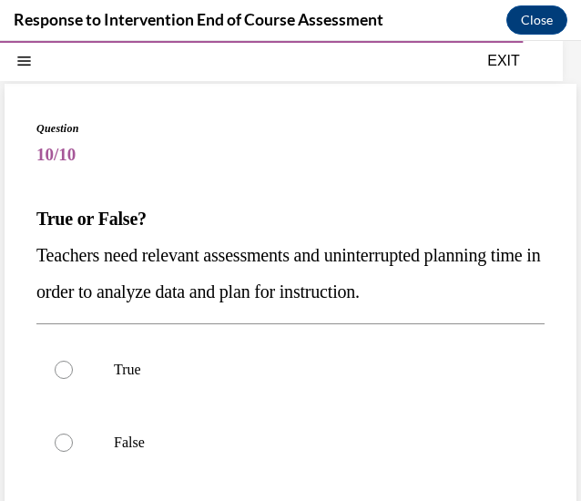
drag, startPoint x: 527, startPoint y: 296, endPoint x: 25, endPoint y: 258, distance: 503.2
click at [25, 258] on div "Question 10/10 True or False? Teachers need relevant assessments and uninterrup…" at bounding box center [291, 397] width 572 height 626
copy span "Teachers need relevant assessments and uninterrupted planning time in order to …"
click at [184, 274] on p "Teachers need relevant assessments and uninterrupted planning time in order to …" at bounding box center [290, 273] width 508 height 73
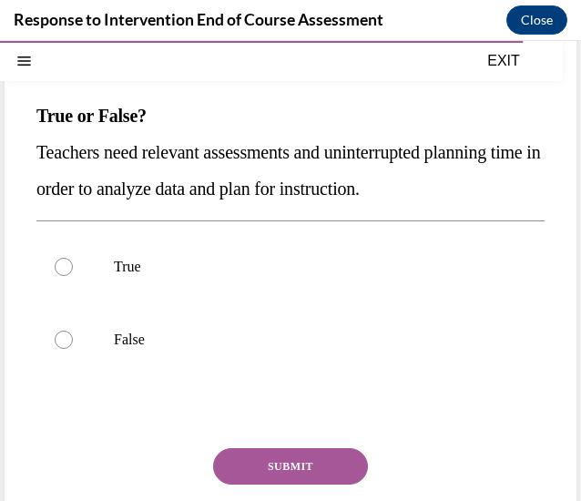
scroll to position [159, 0]
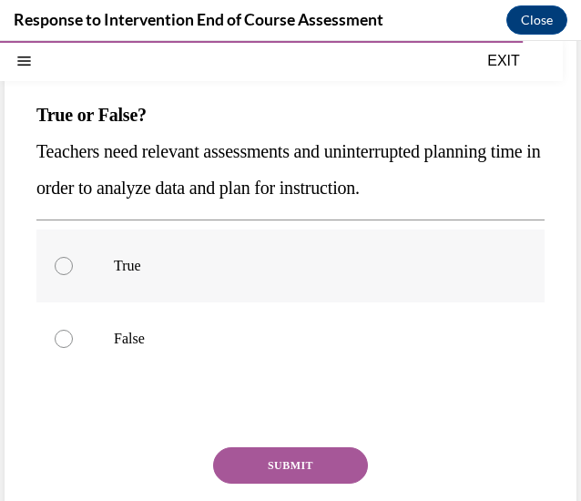
click at [144, 250] on label "True" at bounding box center [290, 265] width 508 height 73
click at [73, 257] on input "True" at bounding box center [64, 266] width 18 height 18
radio input "true"
click at [268, 456] on button "SUBMIT" at bounding box center [290, 465] width 155 height 36
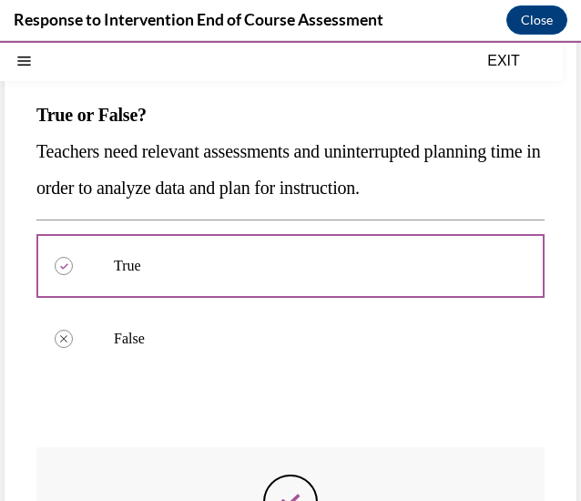
scroll to position [420, 0]
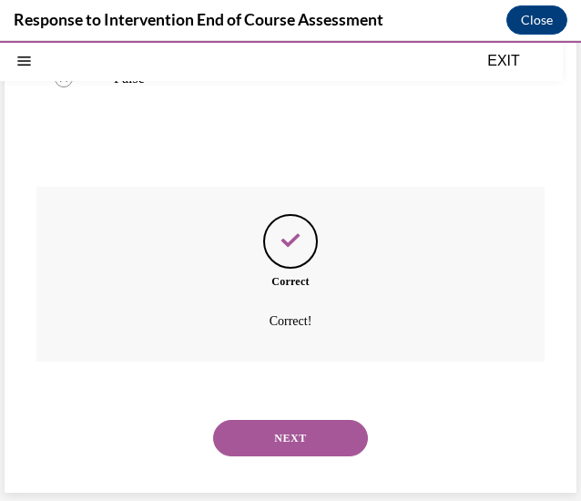
drag, startPoint x: 268, startPoint y: 456, endPoint x: 239, endPoint y: 434, distance: 36.4
click at [239, 434] on button "NEXT" at bounding box center [290, 438] width 155 height 36
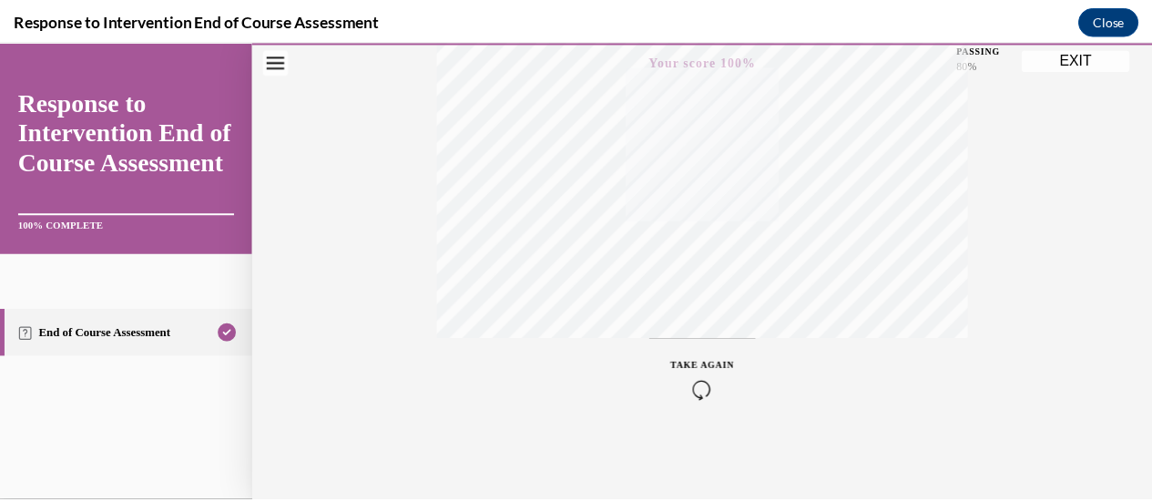
scroll to position [0, 0]
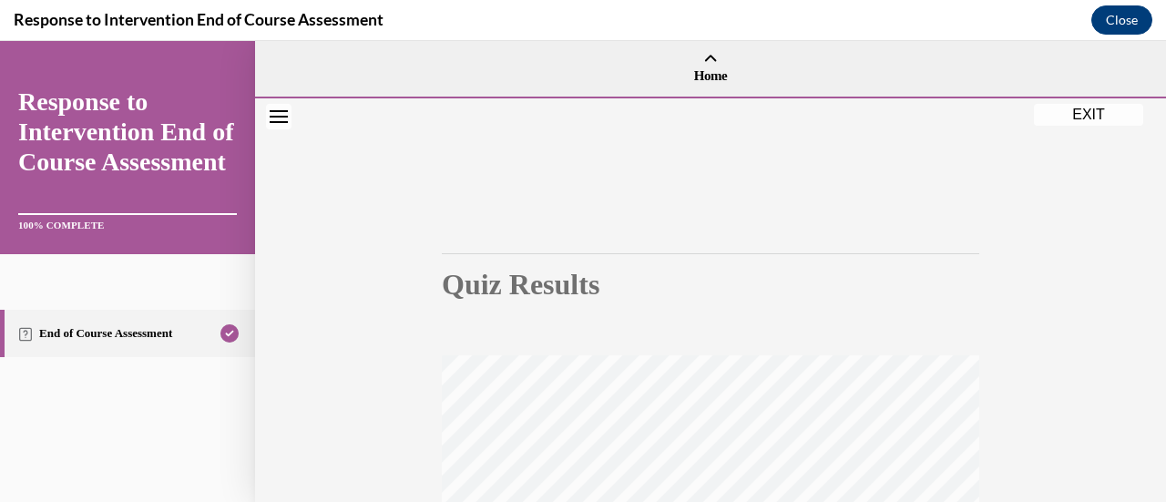
click at [1140, 18] on button "Close" at bounding box center [1121, 19] width 61 height 29
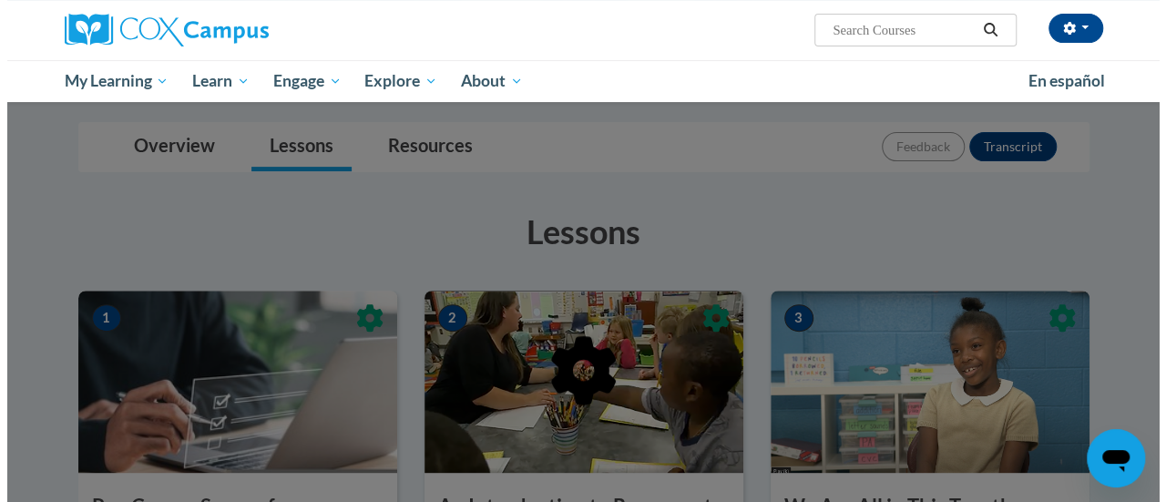
scroll to position [210, 0]
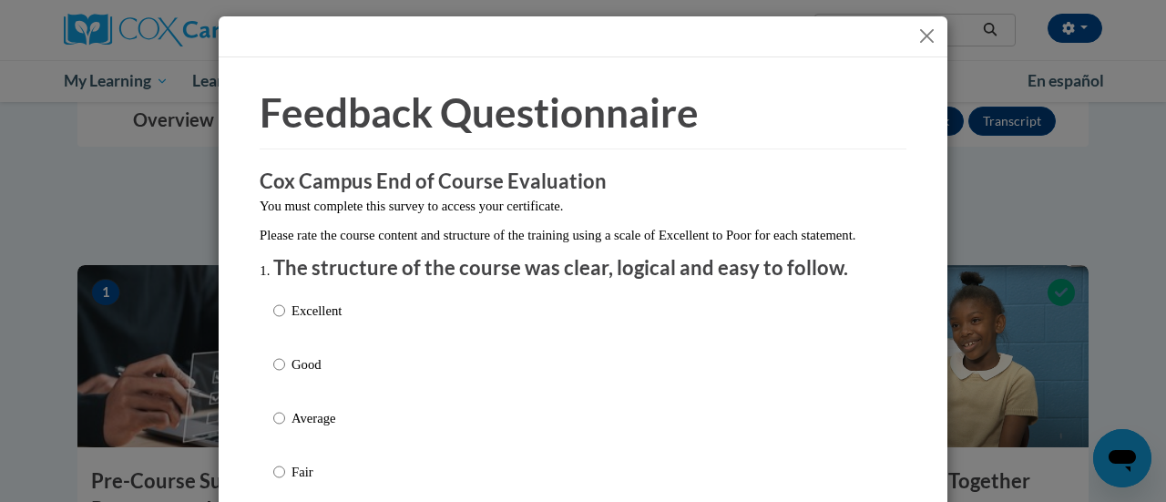
click at [300, 321] on p "Excellent" at bounding box center [316, 311] width 50 height 20
click at [285, 321] on input "Excellent" at bounding box center [279, 311] width 12 height 20
radio input "true"
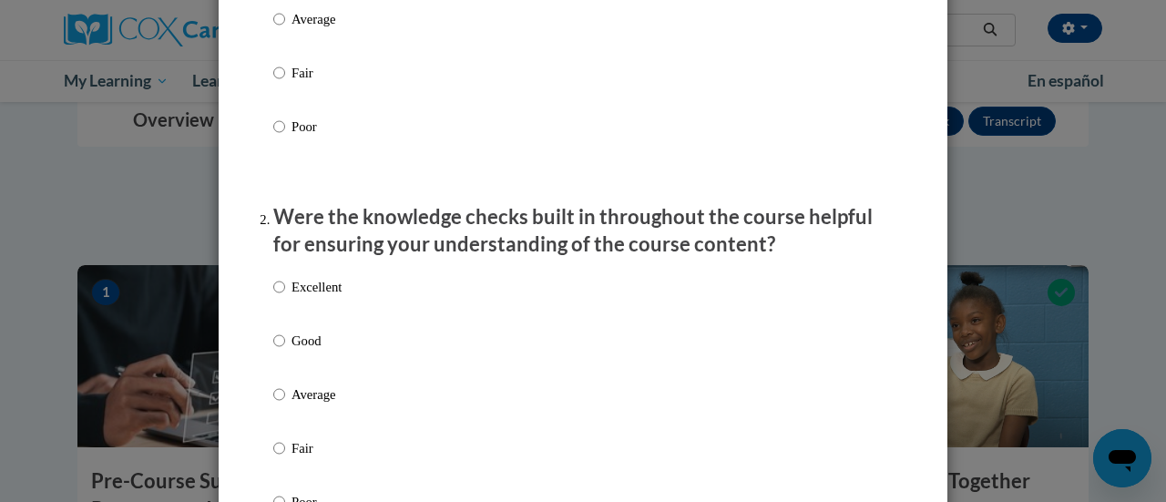
click at [302, 297] on p "Excellent" at bounding box center [316, 287] width 50 height 20
click at [285, 297] on input "Excellent" at bounding box center [279, 287] width 12 height 20
radio input "true"
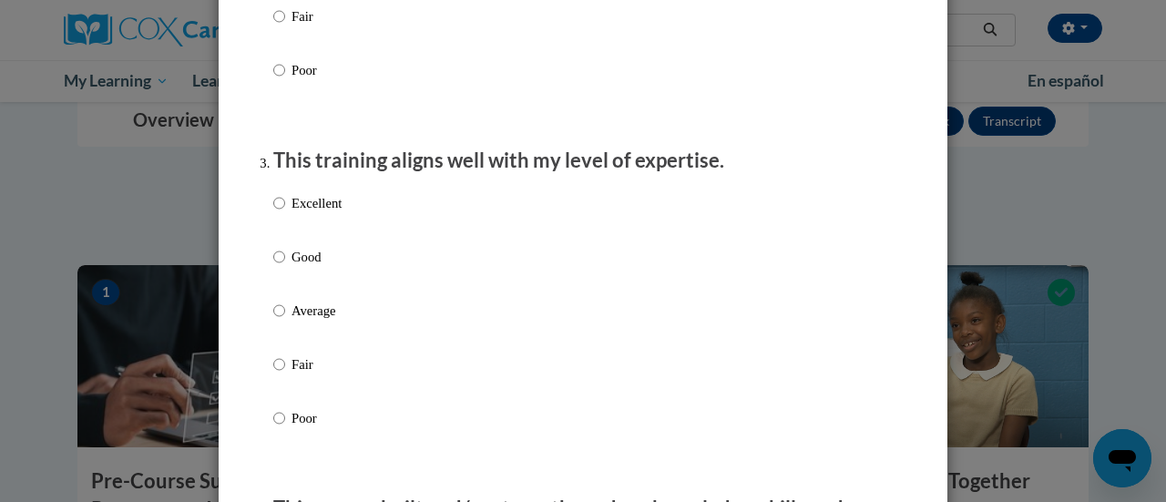
scroll to position [841, 0]
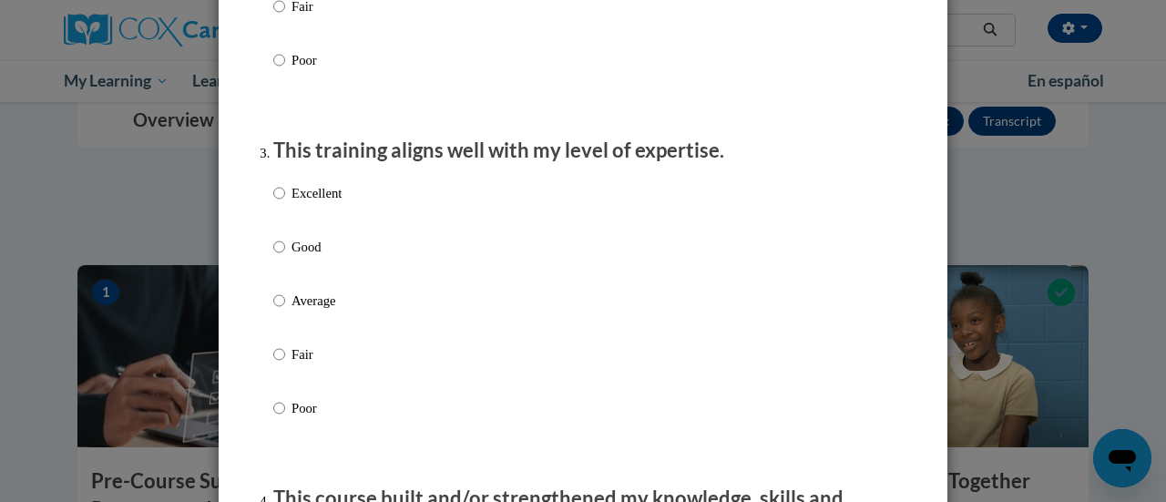
click at [326, 203] on p "Excellent" at bounding box center [316, 193] width 50 height 20
click at [285, 203] on input "Excellent" at bounding box center [279, 193] width 12 height 20
radio input "true"
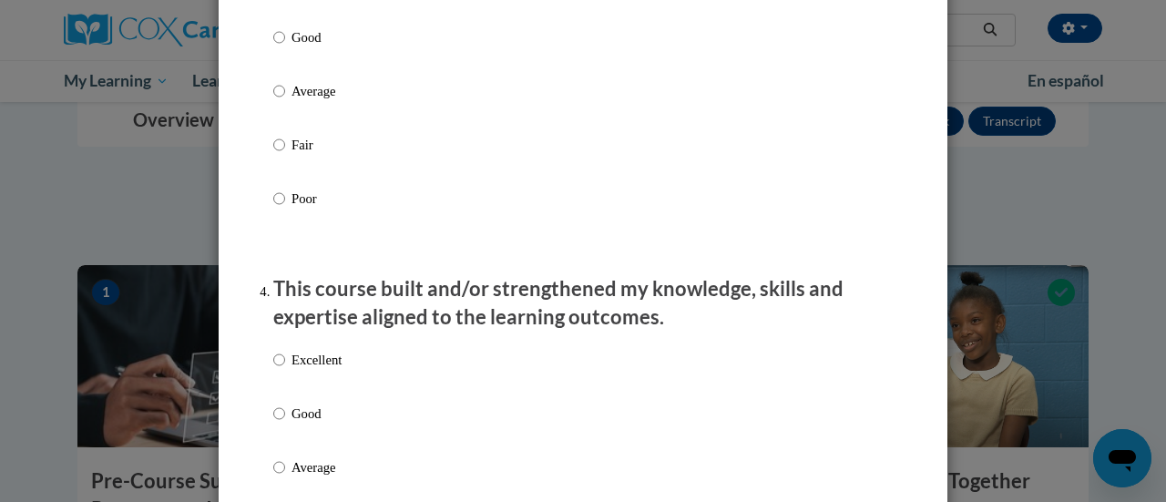
click at [302, 370] on p "Excellent" at bounding box center [316, 360] width 50 height 20
click at [285, 370] on input "Excellent" at bounding box center [279, 360] width 12 height 20
radio input "true"
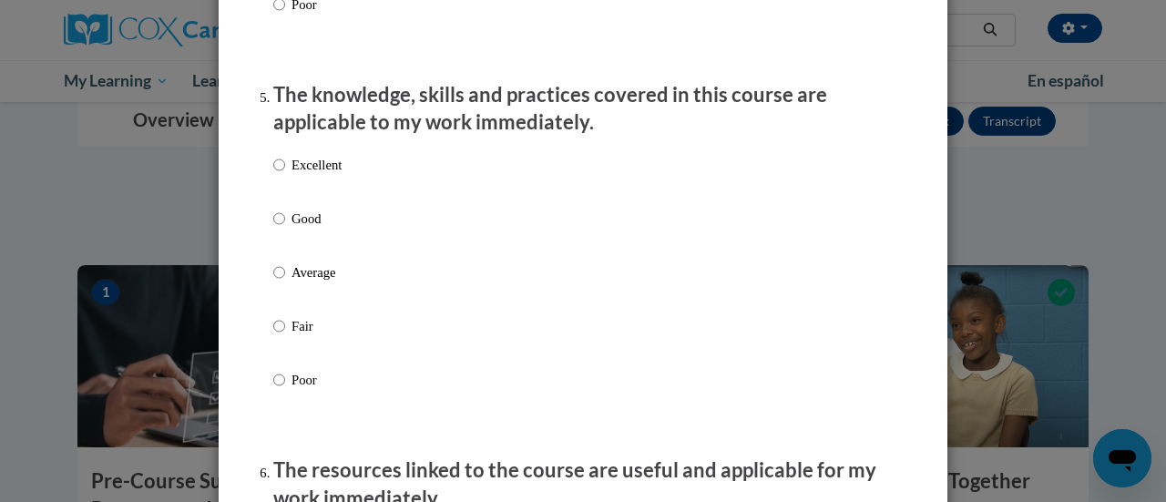
click at [319, 174] on p "Excellent" at bounding box center [316, 165] width 50 height 20
click at [285, 174] on input "Excellent" at bounding box center [279, 165] width 12 height 20
radio input "true"
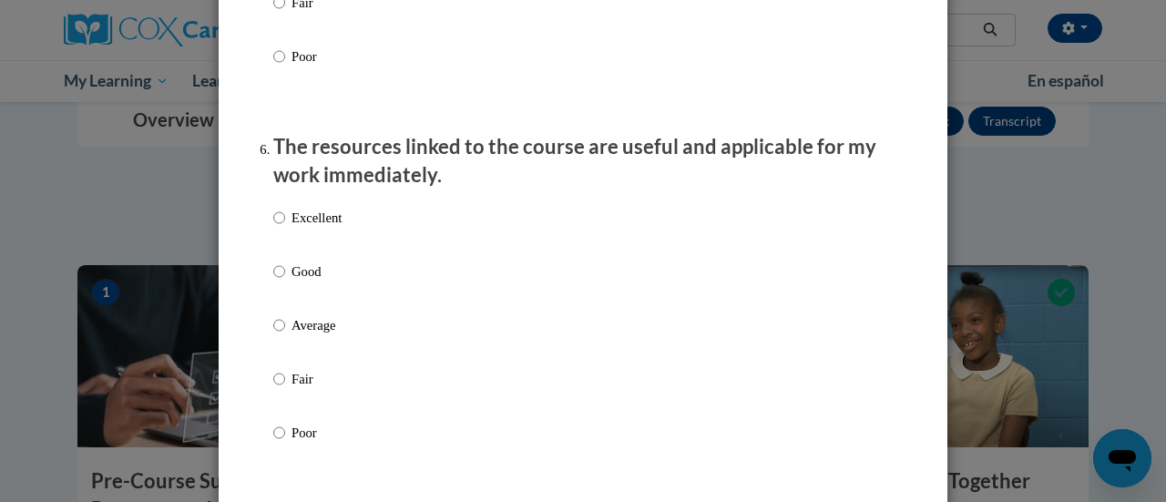
click at [313, 226] on p "Excellent" at bounding box center [316, 218] width 50 height 20
click at [285, 226] on input "Excellent" at bounding box center [279, 218] width 12 height 20
radio input "true"
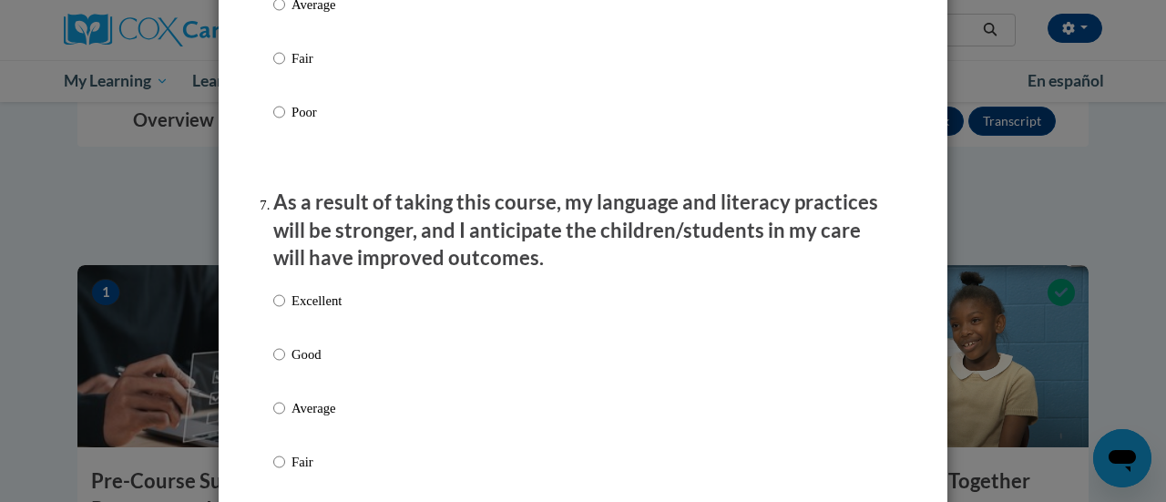
click at [291, 311] on p "Excellent" at bounding box center [316, 301] width 50 height 20
click at [285, 311] on input "Excellent" at bounding box center [279, 301] width 12 height 20
radio input "true"
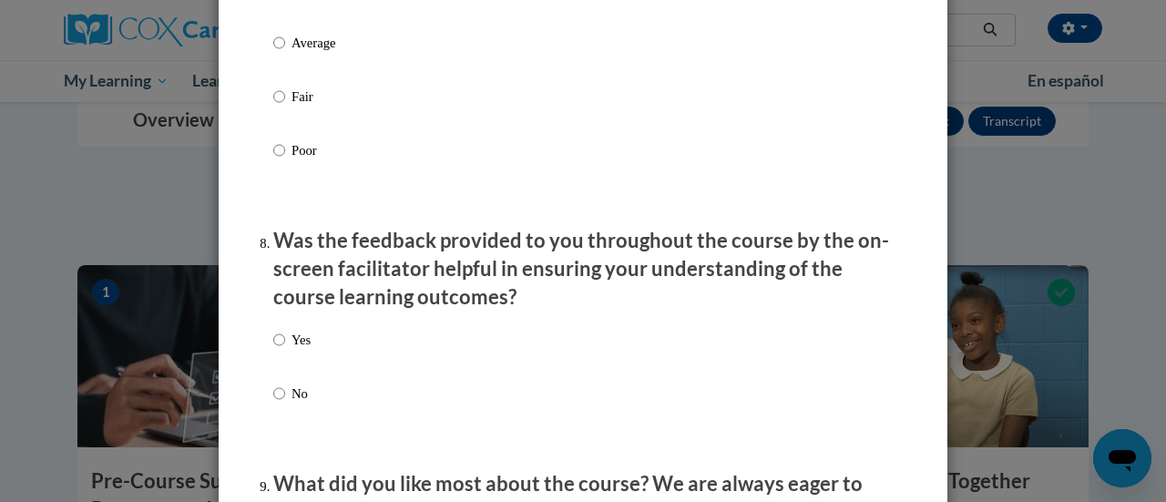
scroll to position [2630, 0]
click at [291, 349] on p "Yes" at bounding box center [300, 339] width 19 height 20
click at [285, 349] on input "Yes" at bounding box center [279, 339] width 12 height 20
radio input "true"
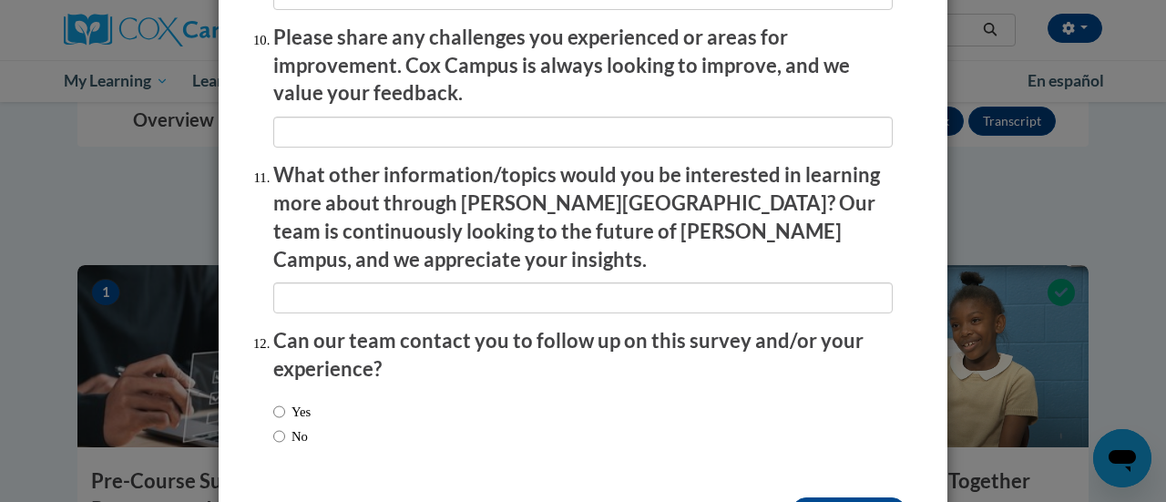
scroll to position [3285, 0]
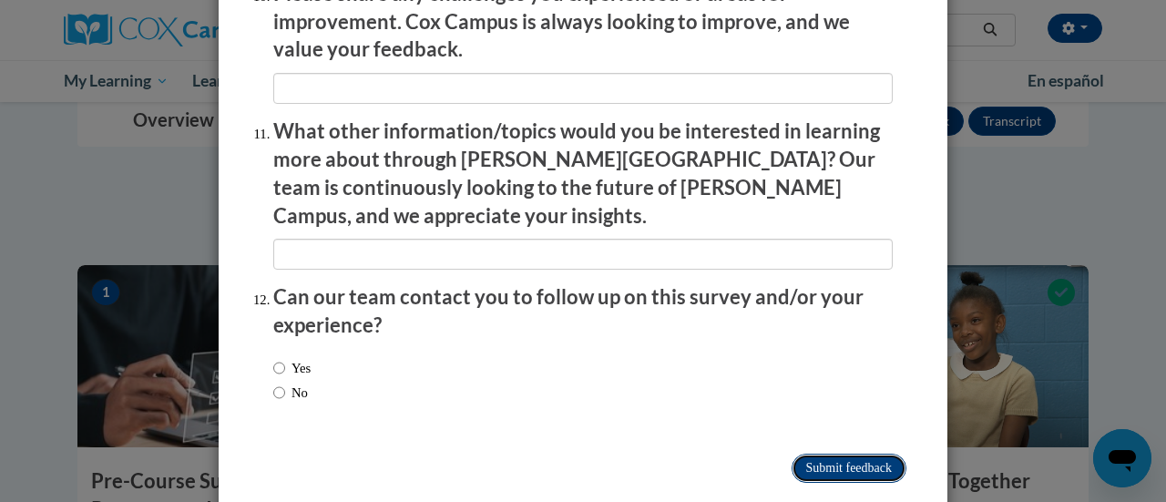
click at [811, 454] on input "Submit feedback" at bounding box center [848, 468] width 115 height 29
click at [811, 454] on input "Submitting" at bounding box center [848, 468] width 115 height 29
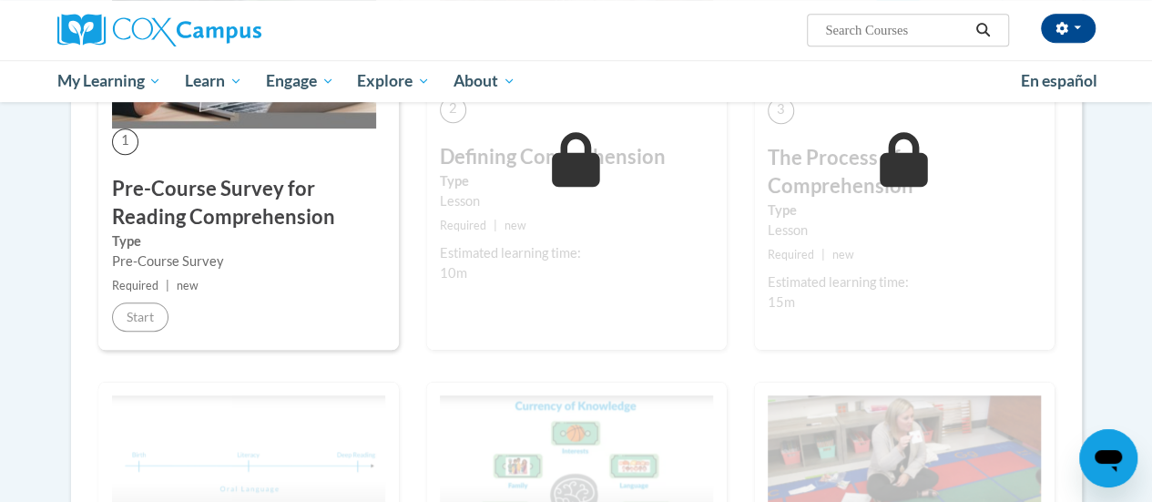
scroll to position [112, 0]
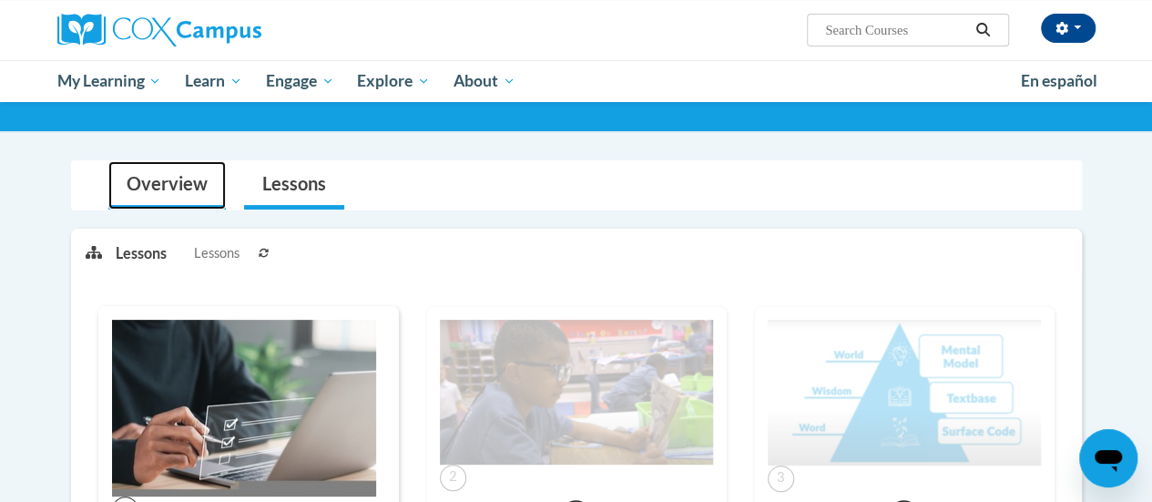
click at [175, 170] on link "Overview" at bounding box center [166, 185] width 117 height 48
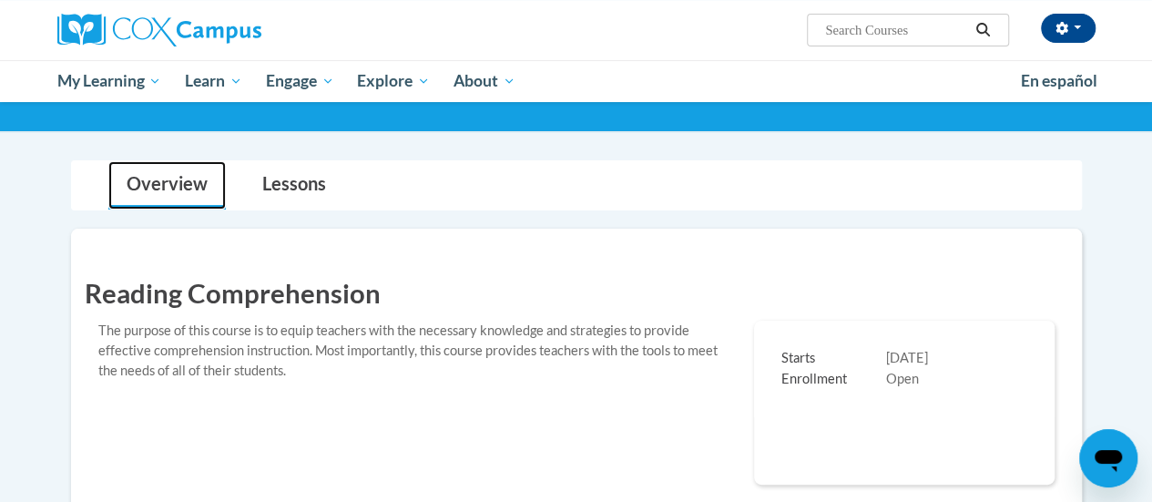
scroll to position [356, 0]
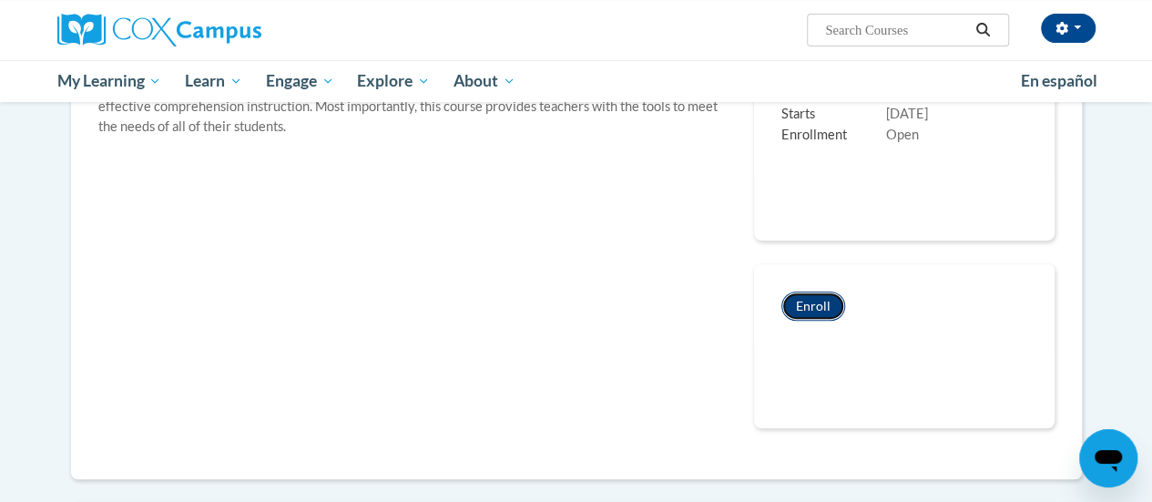
click at [824, 297] on button "Enroll" at bounding box center [813, 305] width 64 height 29
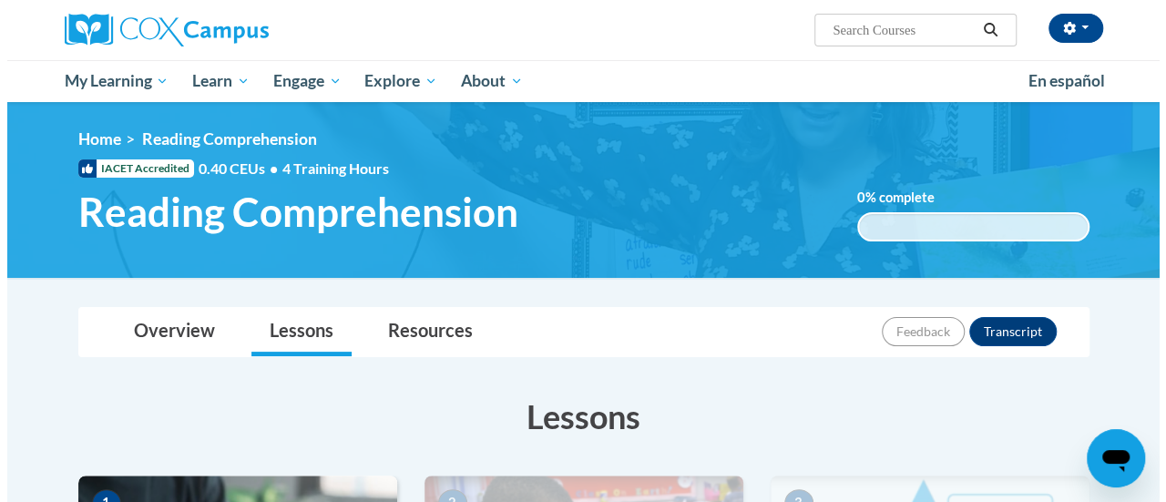
scroll to position [427, 0]
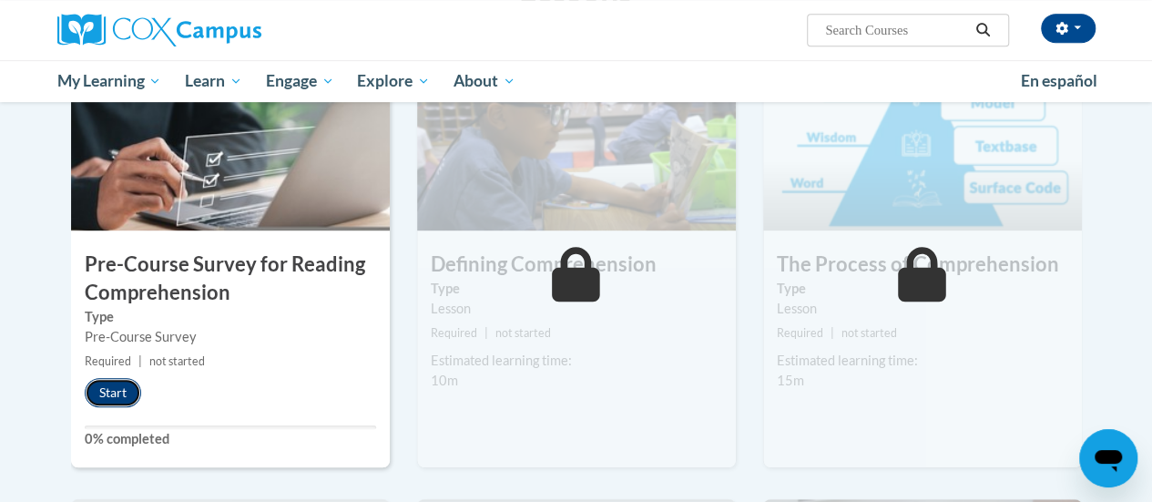
click at [119, 393] on button "Start" at bounding box center [113, 392] width 56 height 29
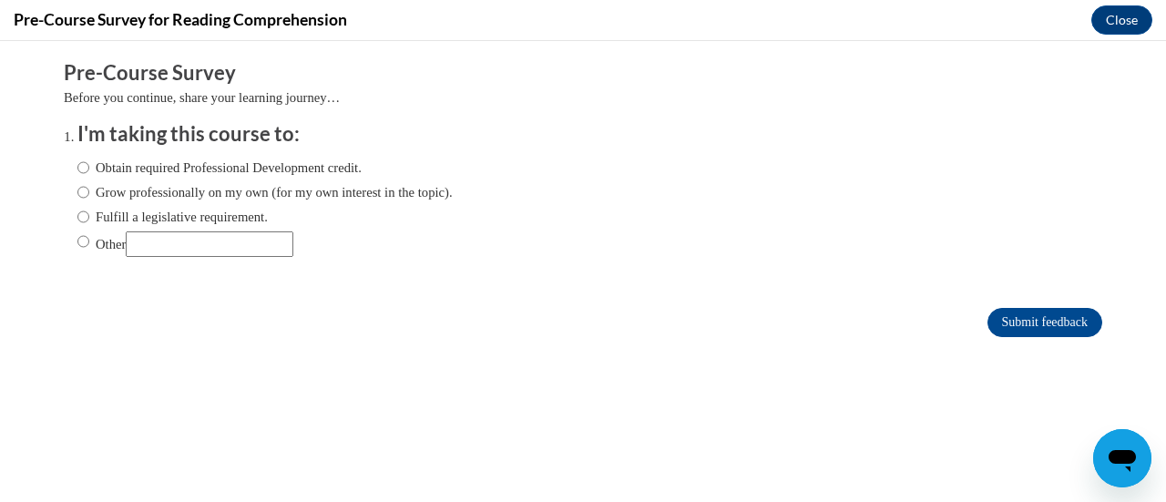
scroll to position [0, 0]
click at [158, 164] on label "Obtain required Professional Development credit." at bounding box center [219, 168] width 284 height 20
click at [89, 164] on input "Obtain required Professional Development credit." at bounding box center [83, 168] width 12 height 20
radio input "true"
click at [994, 321] on input "Submit feedback" at bounding box center [1044, 322] width 115 height 29
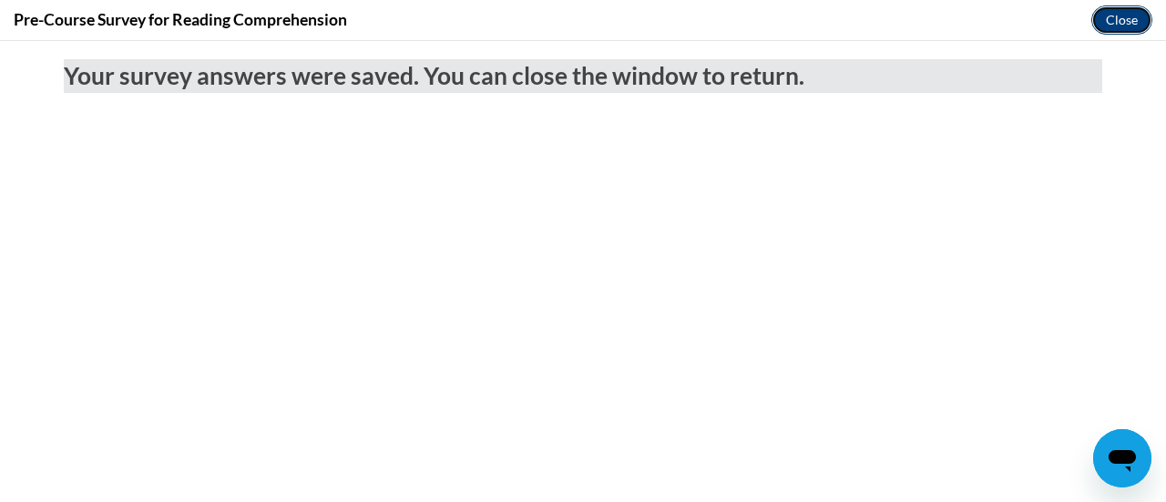
click at [1099, 12] on button "Close" at bounding box center [1121, 19] width 61 height 29
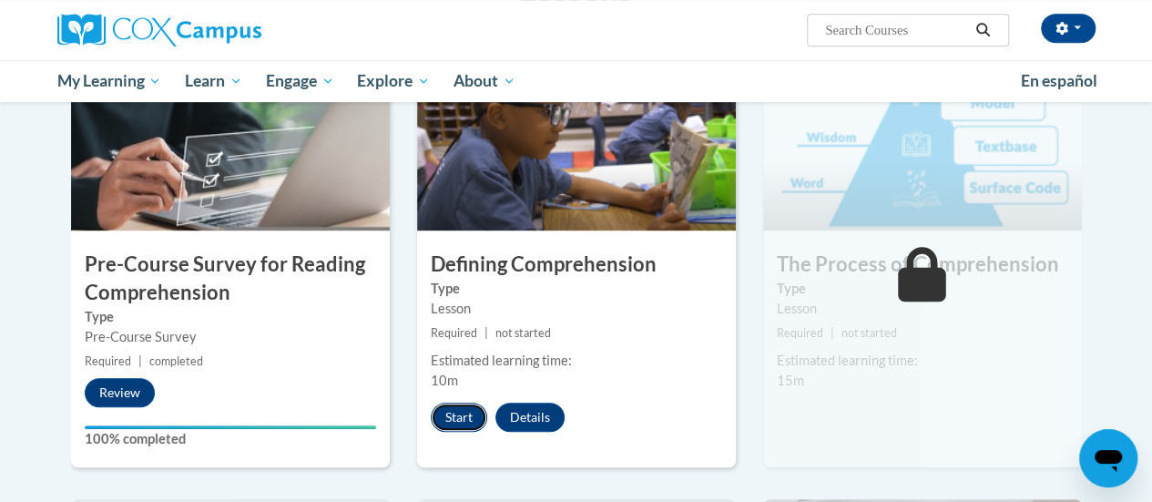
click at [468, 415] on button "Start" at bounding box center [459, 417] width 56 height 29
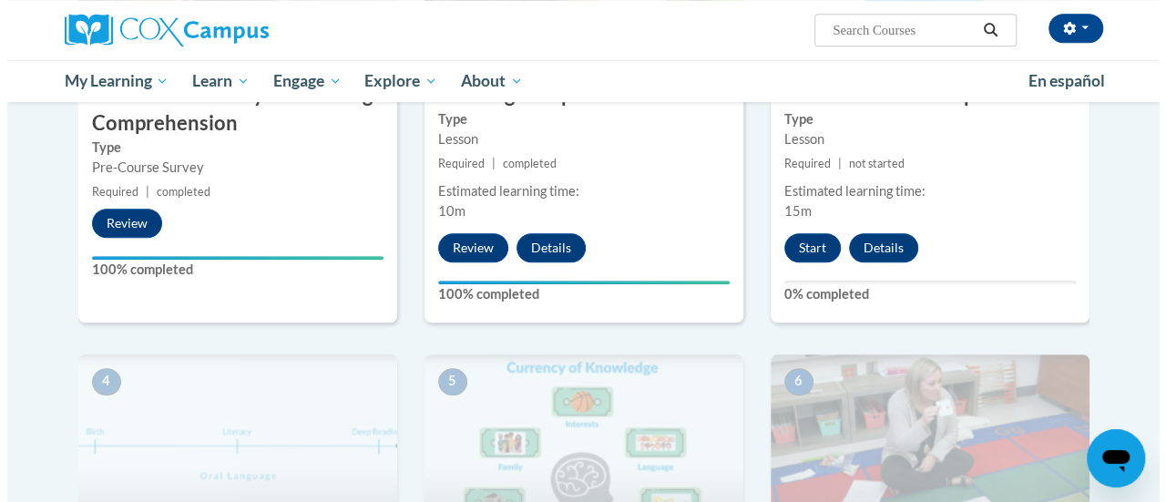
scroll to position [596, 0]
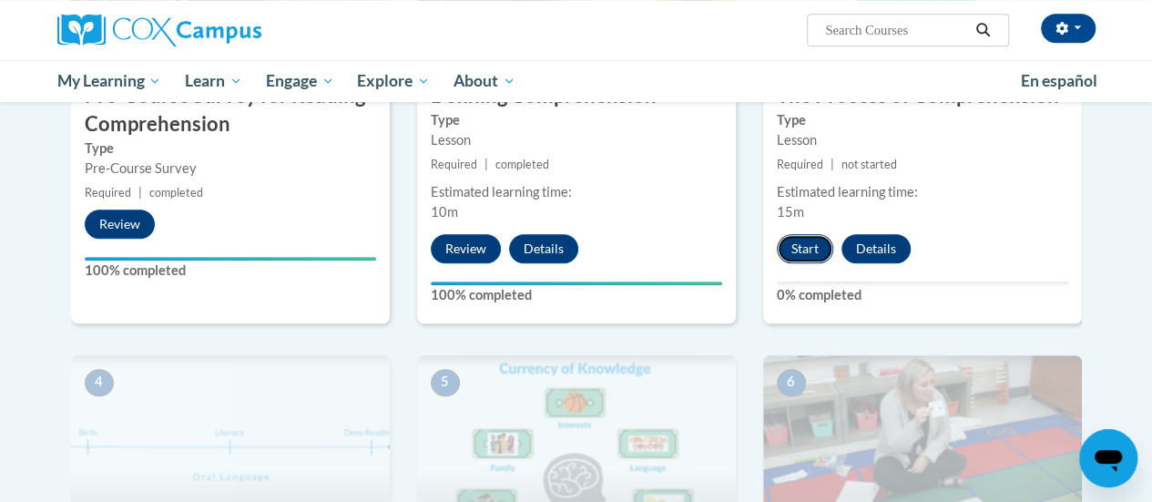
click at [818, 236] on button "Start" at bounding box center [805, 248] width 56 height 29
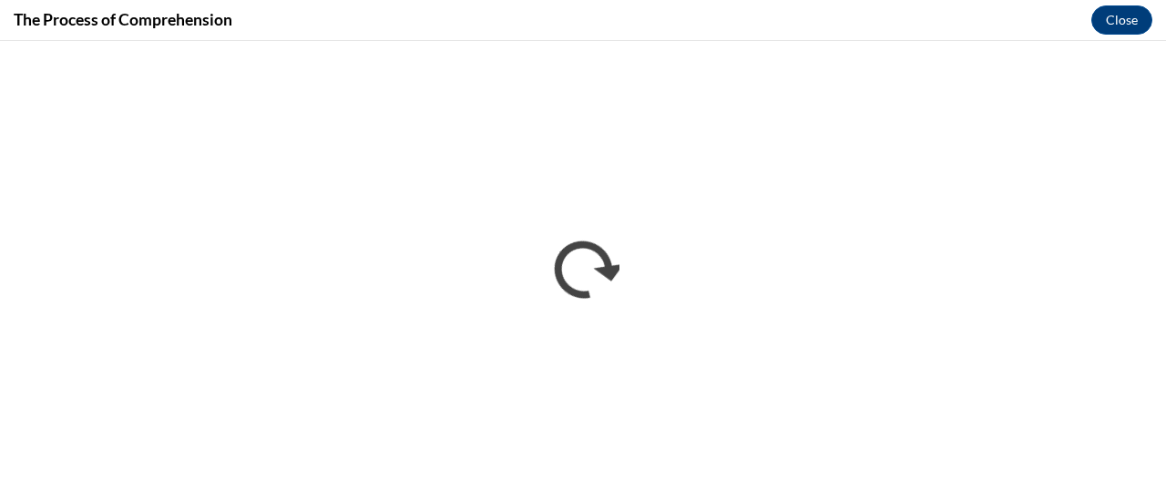
scroll to position [0, 0]
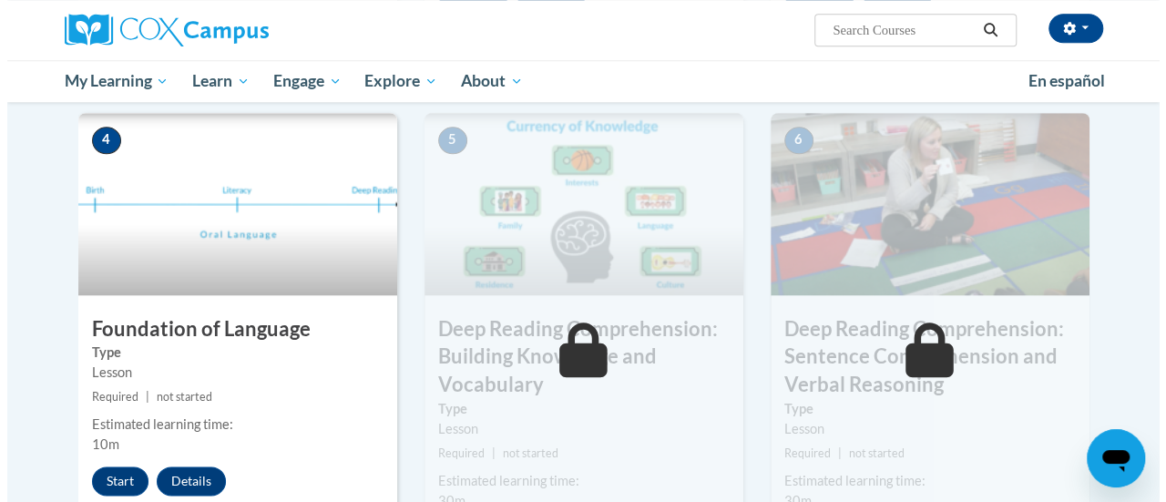
scroll to position [839, 0]
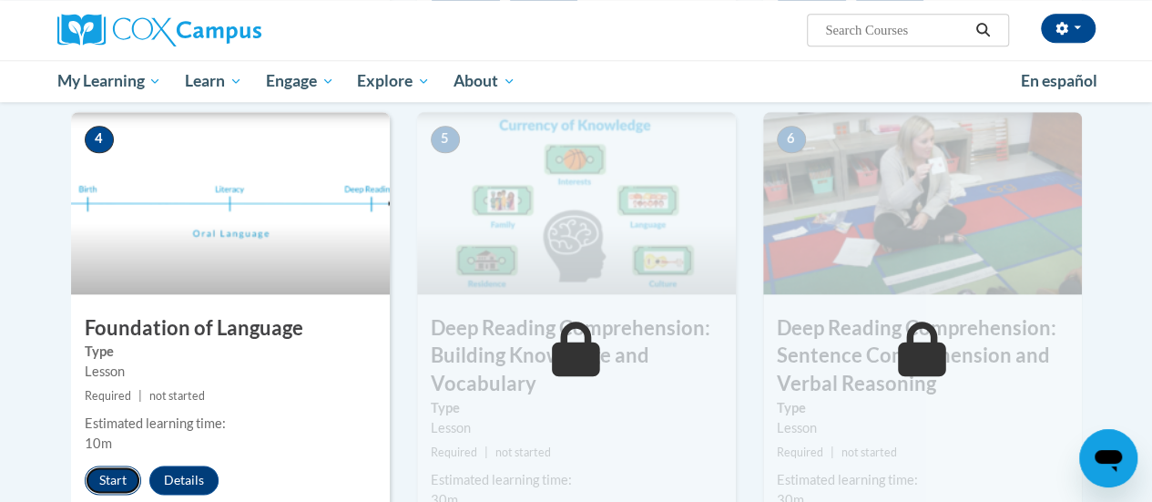
click at [115, 470] on button "Start" at bounding box center [113, 479] width 56 height 29
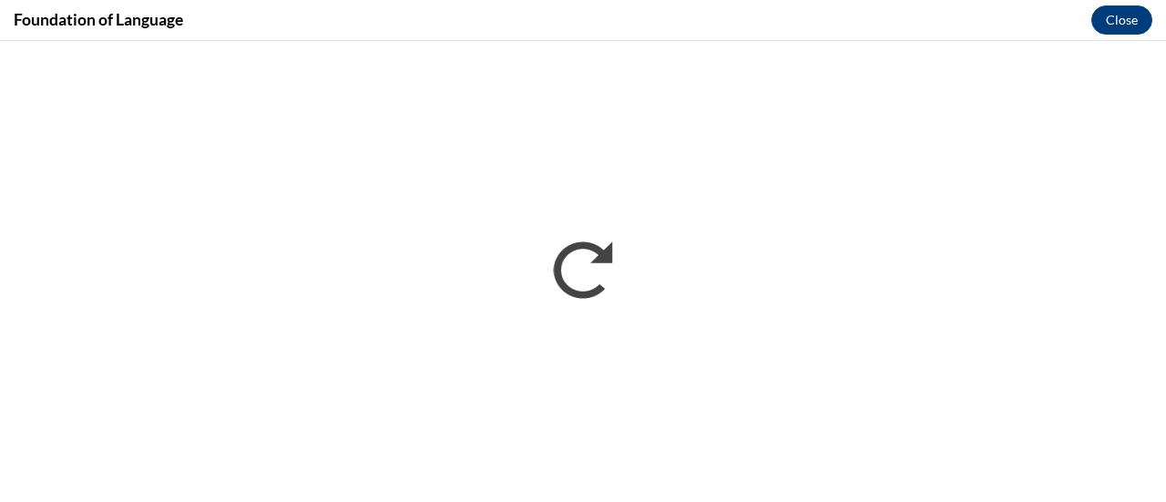
scroll to position [0, 0]
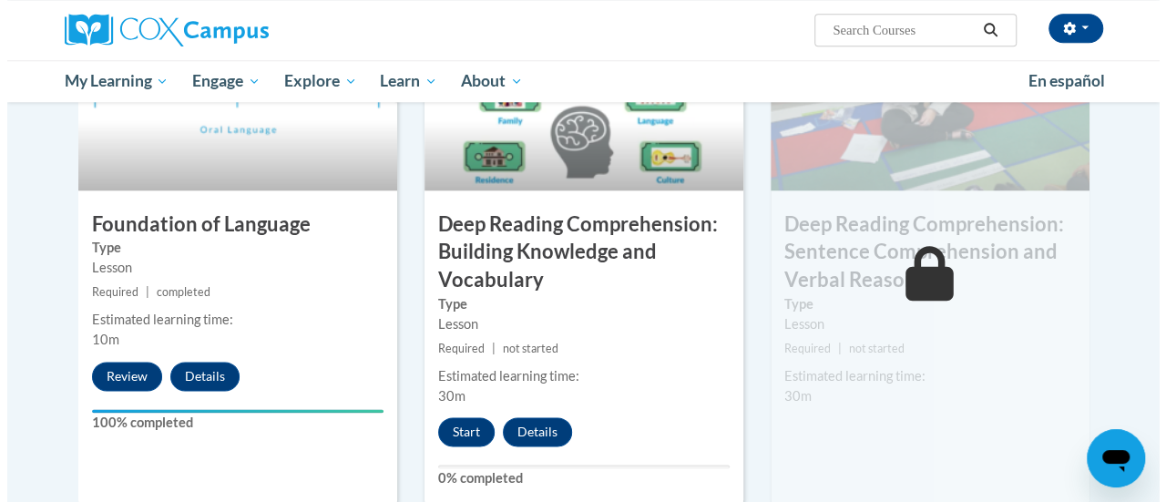
scroll to position [1045, 0]
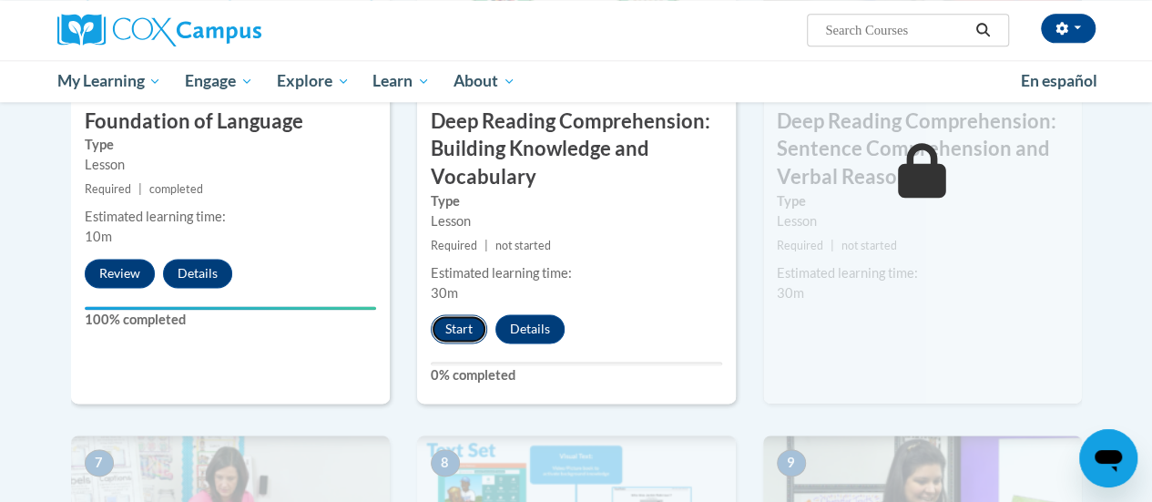
click at [468, 326] on button "Start" at bounding box center [459, 328] width 56 height 29
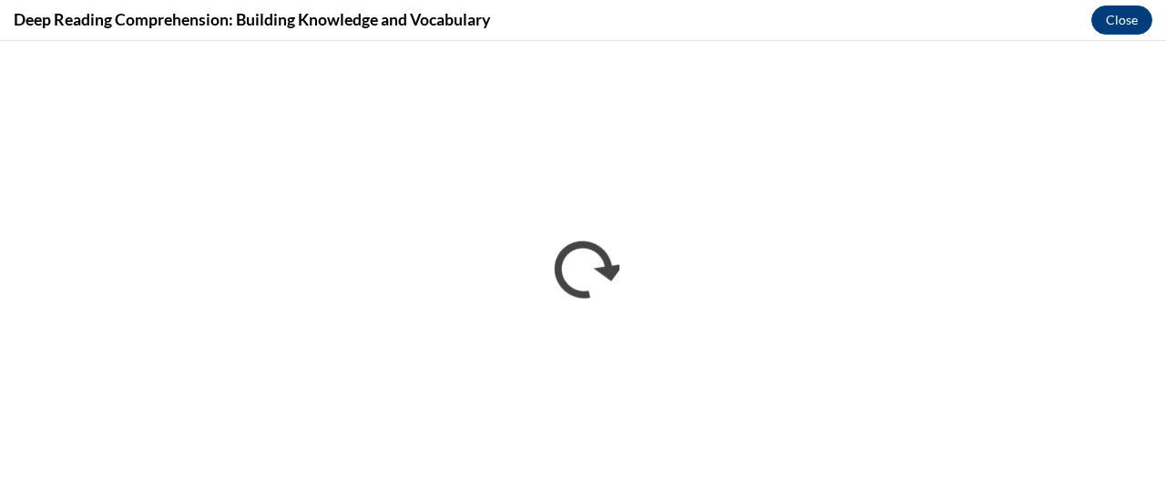
scroll to position [0, 0]
